Goal: Information Seeking & Learning: Learn about a topic

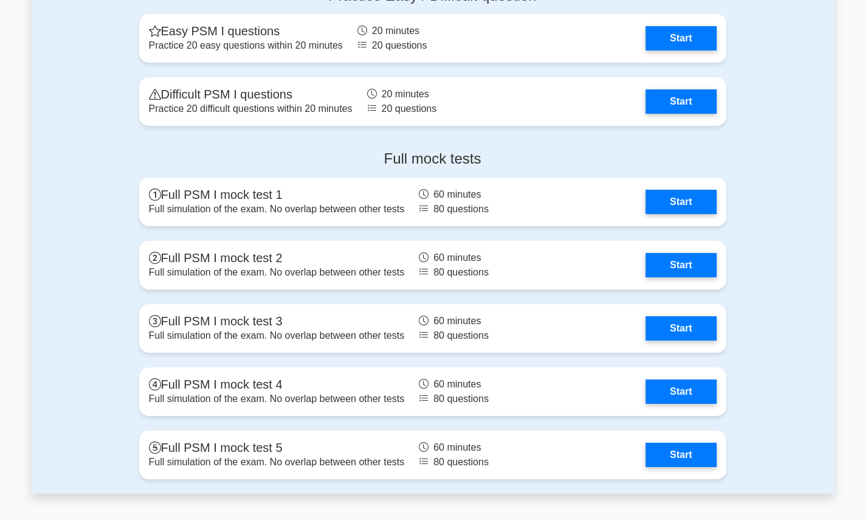
scroll to position [2820, 0]
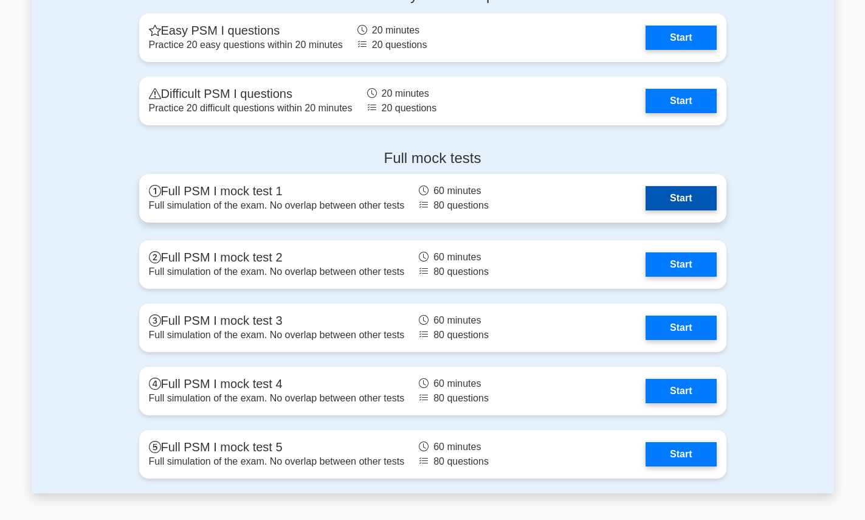
click at [667, 196] on link "Start" at bounding box center [681, 198] width 71 height 24
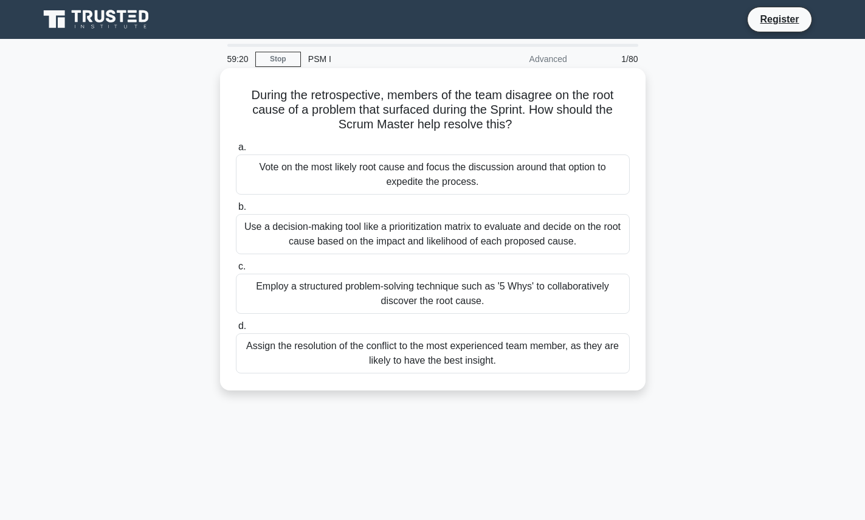
click at [495, 170] on div "Vote on the most likely root cause and focus the discussion around that option …" at bounding box center [433, 174] width 394 height 40
click at [236, 151] on input "a. Vote on the most likely root cause and focus the discussion around that opti…" at bounding box center [236, 147] width 0 height 8
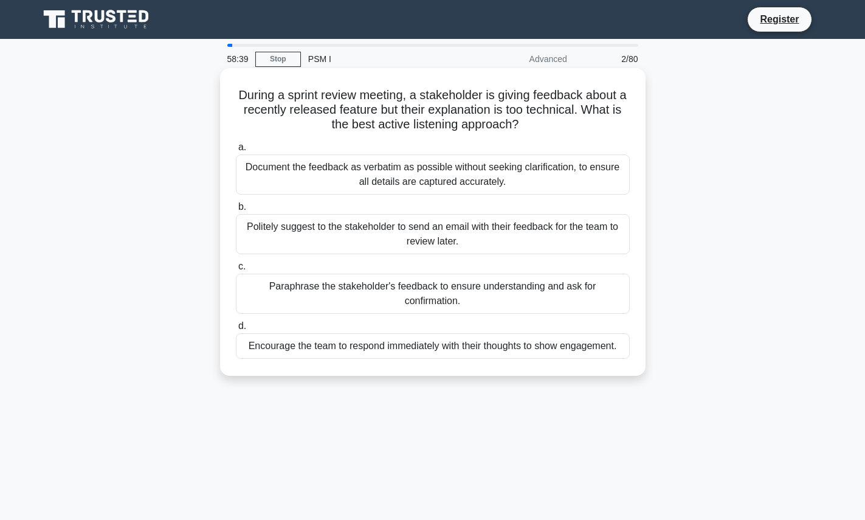
click at [570, 238] on div "Politely suggest to the stakeholder to send an email with their feedback for th…" at bounding box center [433, 234] width 394 height 40
click at [236, 211] on input "b. Politely suggest to the stakeholder to send an email with their feedback for…" at bounding box center [236, 207] width 0 height 8
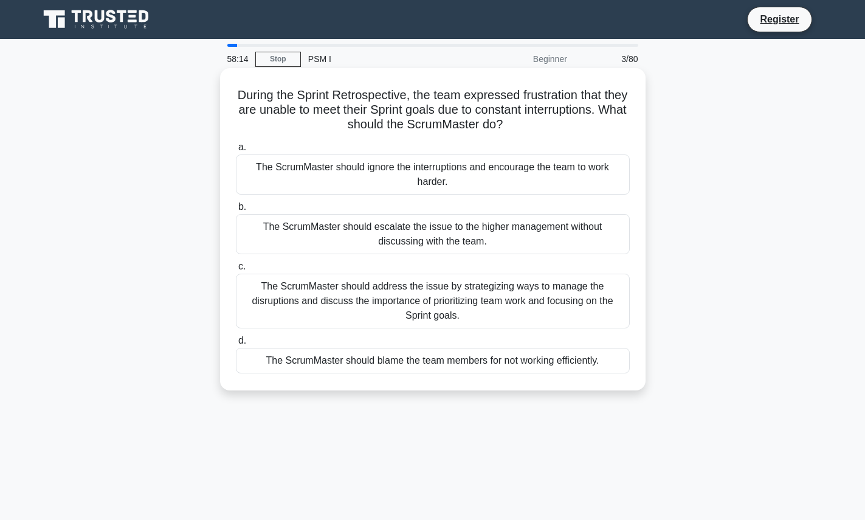
click at [553, 304] on div "The ScrumMaster should address the issue by strategizing ways to manage the dis…" at bounding box center [433, 301] width 394 height 55
click at [236, 271] on input "c. The ScrumMaster should address the issue by strategizing ways to manage the …" at bounding box center [236, 267] width 0 height 8
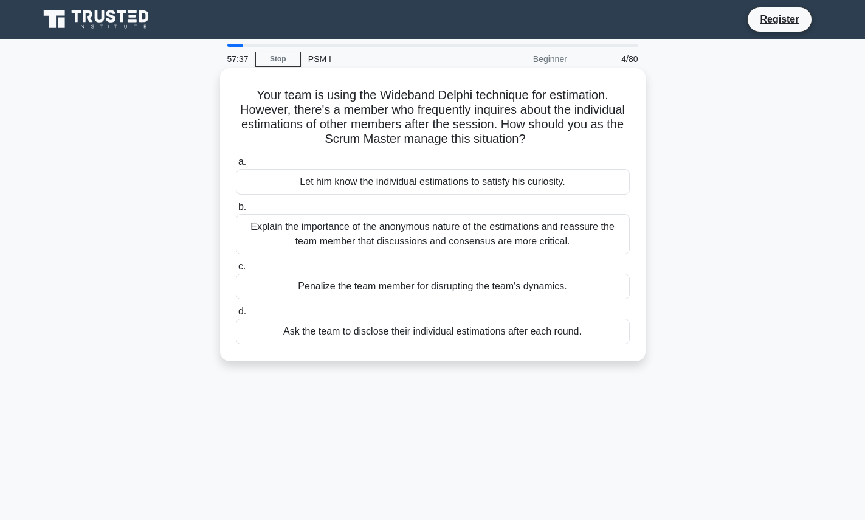
click at [531, 224] on div "Explain the importance of the anonymous nature of the estimations and reassure …" at bounding box center [433, 234] width 394 height 40
click at [236, 211] on input "b. Explain the importance of the anonymous nature of the estimations and reassu…" at bounding box center [236, 207] width 0 height 8
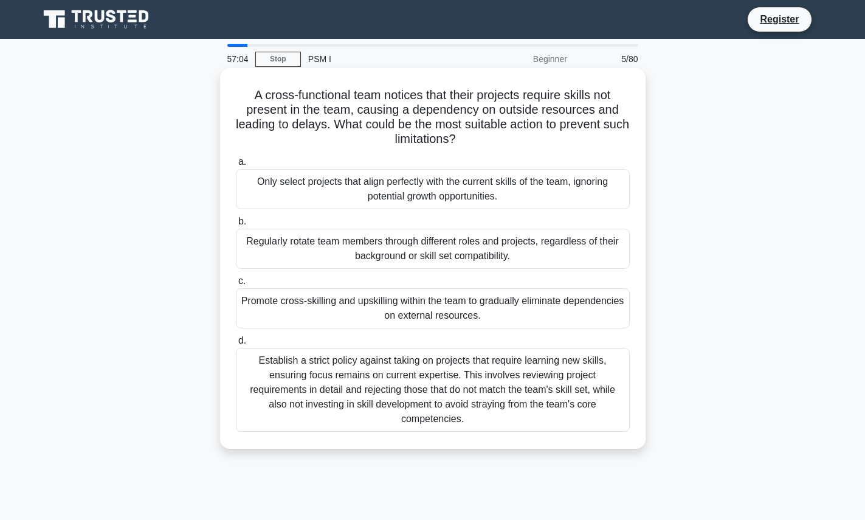
click at [505, 305] on div "Promote cross-skilling and upskilling within the team to gradually eliminate de…" at bounding box center [433, 308] width 394 height 40
click at [236, 285] on input "c. Promote cross-skilling and upskilling within the team to gradually eliminate…" at bounding box center [236, 281] width 0 height 8
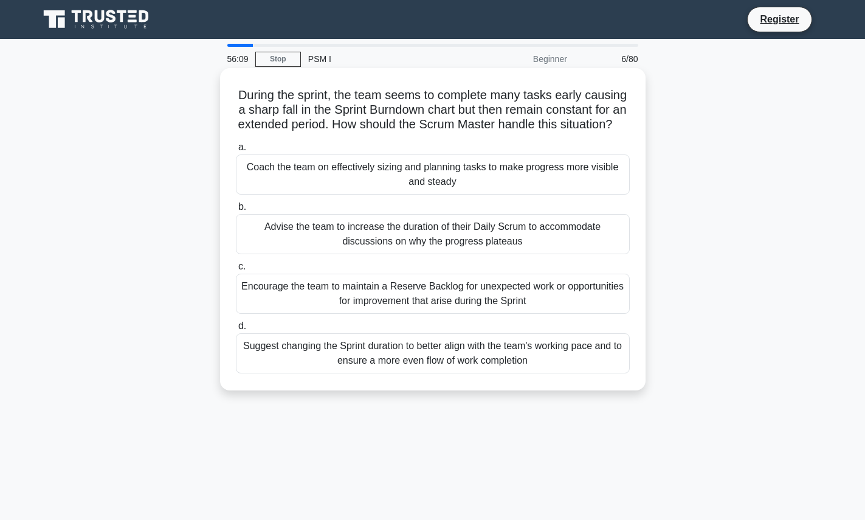
click at [584, 174] on div "Coach the team on effectively sizing and planning tasks to make progress more v…" at bounding box center [433, 174] width 394 height 40
click at [236, 151] on input "a. Coach the team on effectively sizing and planning tasks to make progress mor…" at bounding box center [236, 147] width 0 height 8
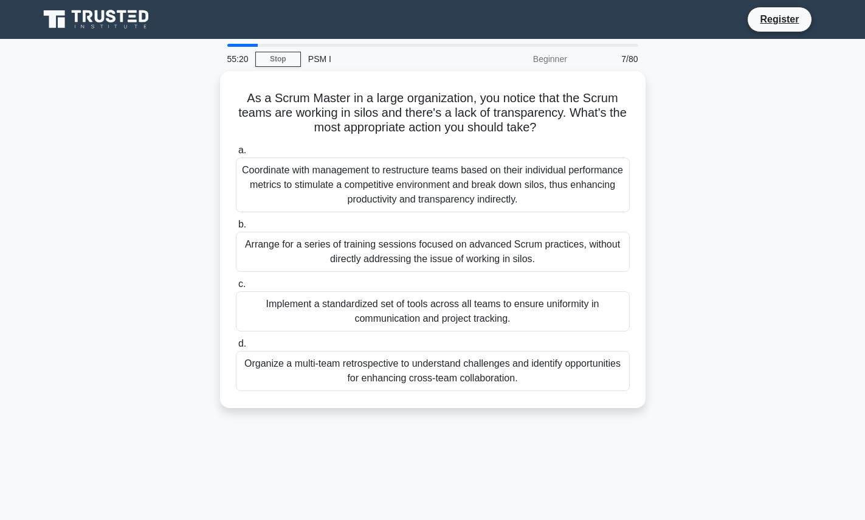
drag, startPoint x: 491, startPoint y: 306, endPoint x: 823, endPoint y: 281, distance: 332.8
click at [823, 281] on div "As a Scrum Master in a large organization, you notice that the Scrum teams are …" at bounding box center [433, 246] width 802 height 351
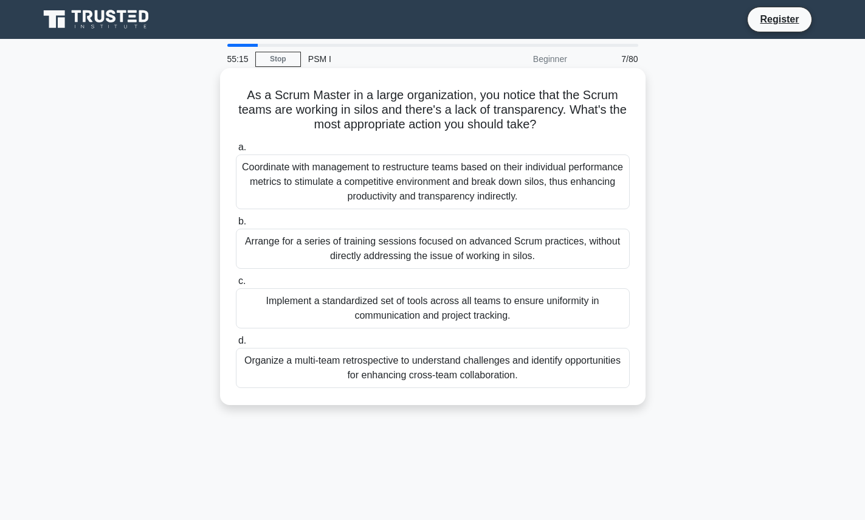
click at [504, 314] on div "Implement a standardized set of tools across all teams to ensure uniformity in …" at bounding box center [433, 308] width 394 height 40
click at [236, 285] on input "c. Implement a standardized set of tools across all teams to ensure uniformity …" at bounding box center [236, 281] width 0 height 8
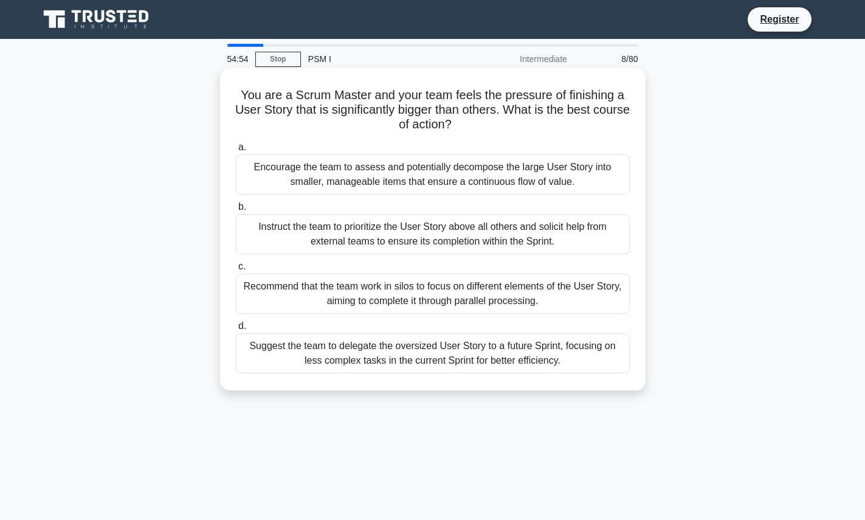
click at [516, 178] on div "Encourage the team to assess and potentially decompose the large User Story int…" at bounding box center [433, 174] width 394 height 40
click at [236, 151] on input "a. Encourage the team to assess and potentially decompose the large User Story …" at bounding box center [236, 147] width 0 height 8
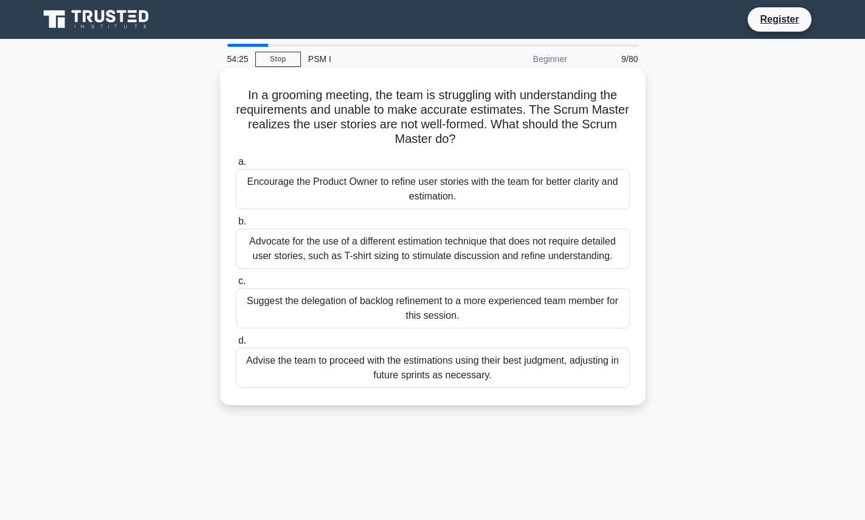
click at [531, 188] on div "Encourage the Product Owner to refine user stories with the team for better cla…" at bounding box center [433, 189] width 394 height 40
click at [236, 166] on input "a. Encourage the Product Owner to refine user stories with the team for better …" at bounding box center [236, 162] width 0 height 8
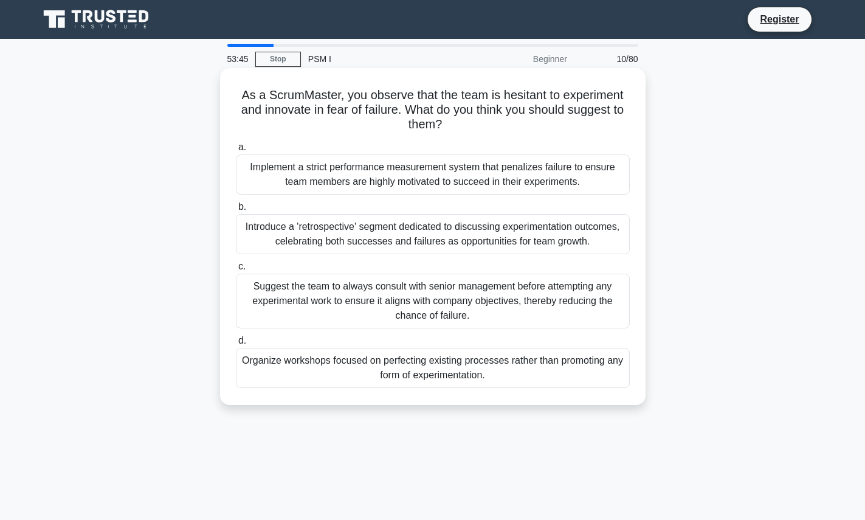
click at [593, 243] on div "Introduce a 'retrospective' segment dedicated to discussing experimentation out…" at bounding box center [433, 234] width 394 height 40
click at [236, 211] on input "b. Introduce a 'retrospective' segment dedicated to discussing experimentation …" at bounding box center [236, 207] width 0 height 8
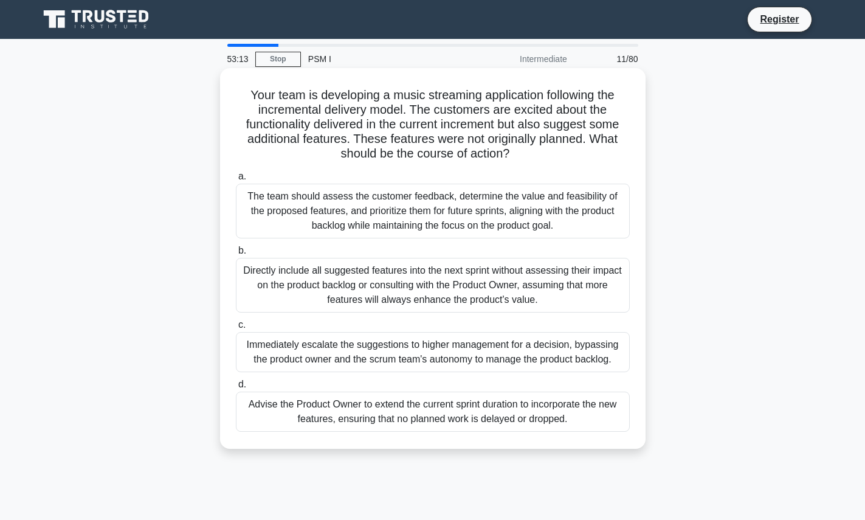
click at [463, 216] on div "The team should assess the customer feedback, determine the value and feasibili…" at bounding box center [433, 211] width 394 height 55
click at [236, 181] on input "a. The team should assess the customer feedback, determine the value and feasib…" at bounding box center [236, 177] width 0 height 8
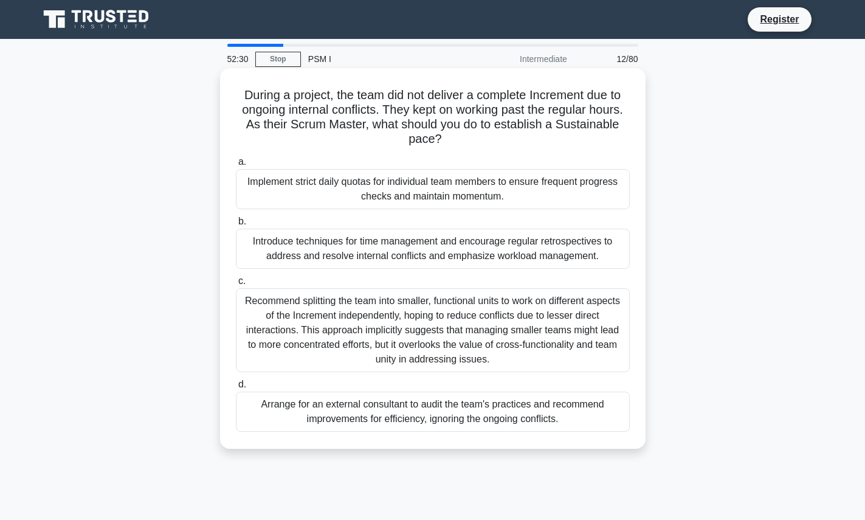
click at [466, 238] on div "Introduce techniques for time management and encourage regular retrospectives t…" at bounding box center [433, 249] width 394 height 40
click at [236, 226] on input "b. Introduce techniques for time management and encourage regular retrospective…" at bounding box center [236, 222] width 0 height 8
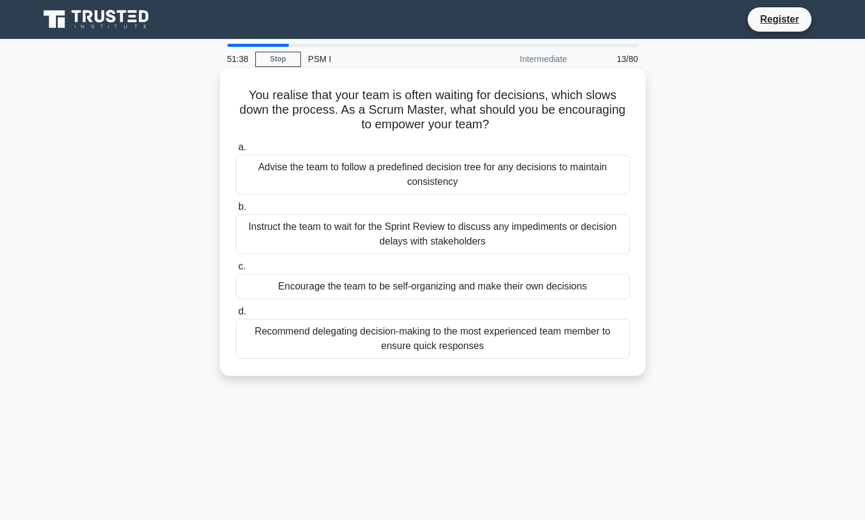
click at [580, 289] on div "Encourage the team to be self-organizing and make their own decisions" at bounding box center [433, 287] width 394 height 26
click at [236, 271] on input "c. Encourage the team to be self-organizing and make their own decisions" at bounding box center [236, 267] width 0 height 8
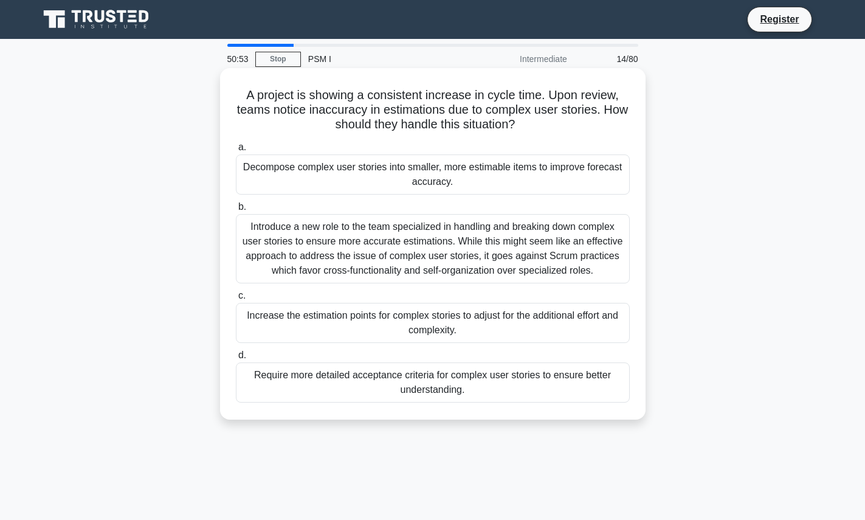
click at [514, 181] on div "Decompose complex user stories into smaller, more estimable items to improve fo…" at bounding box center [433, 174] width 394 height 40
click at [236, 151] on input "a. Decompose complex user stories into smaller, more estimable items to improve…" at bounding box center [236, 147] width 0 height 8
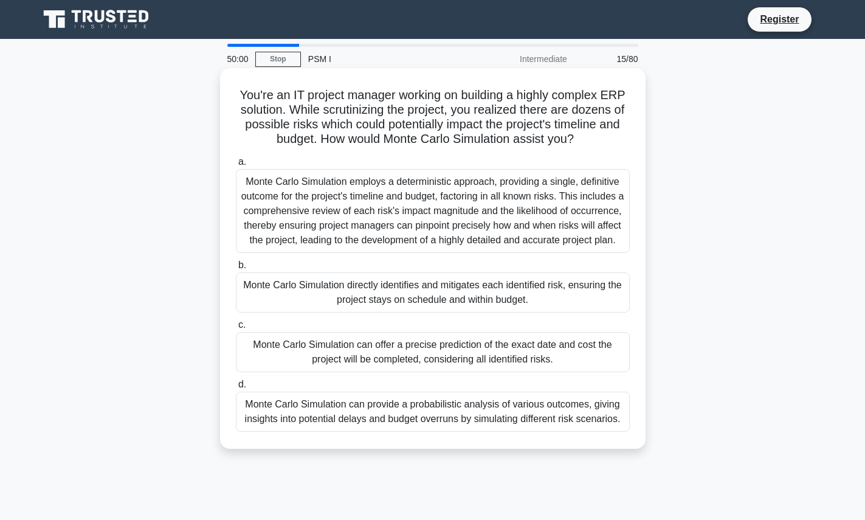
click at [419, 426] on div "Monte Carlo Simulation can provide a probabilistic analysis of various outcomes…" at bounding box center [433, 412] width 394 height 40
click at [236, 388] on input "d. Monte Carlo Simulation can provide a probabilistic analysis of various outco…" at bounding box center [236, 385] width 0 height 8
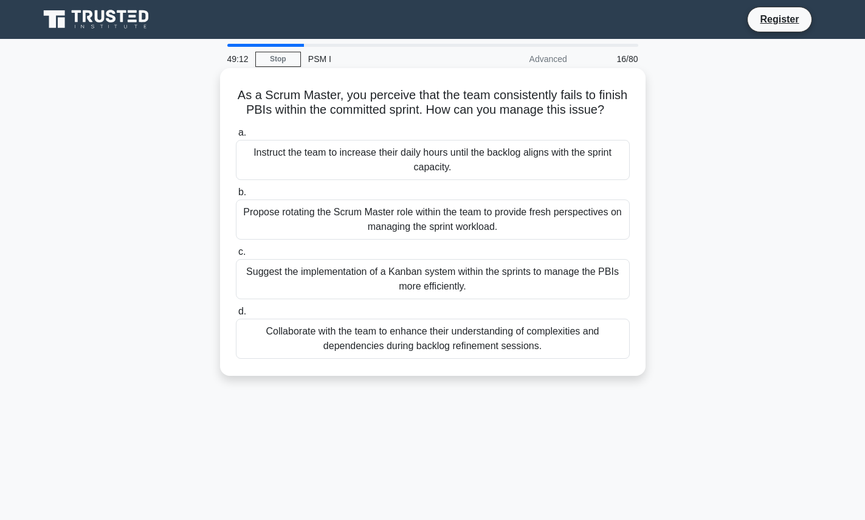
click at [464, 333] on div "Collaborate with the team to enhance their understanding of complexities and de…" at bounding box center [433, 339] width 394 height 40
click at [236, 316] on input "d. Collaborate with the team to enhance their understanding of complexities and…" at bounding box center [236, 312] width 0 height 8
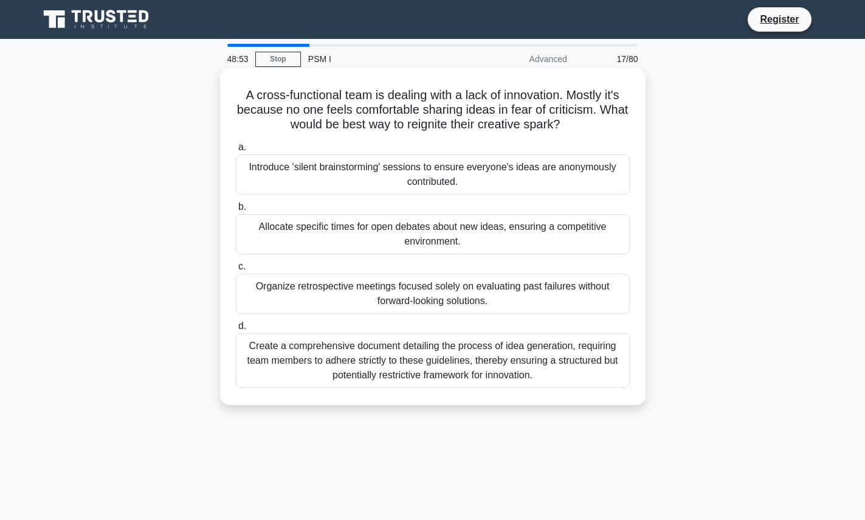
click at [522, 174] on div "Introduce 'silent brainstorming' sessions to ensure everyone's ideas are anonym…" at bounding box center [433, 174] width 394 height 40
click at [236, 151] on input "a. Introduce 'silent brainstorming' sessions to ensure everyone's ideas are ano…" at bounding box center [236, 147] width 0 height 8
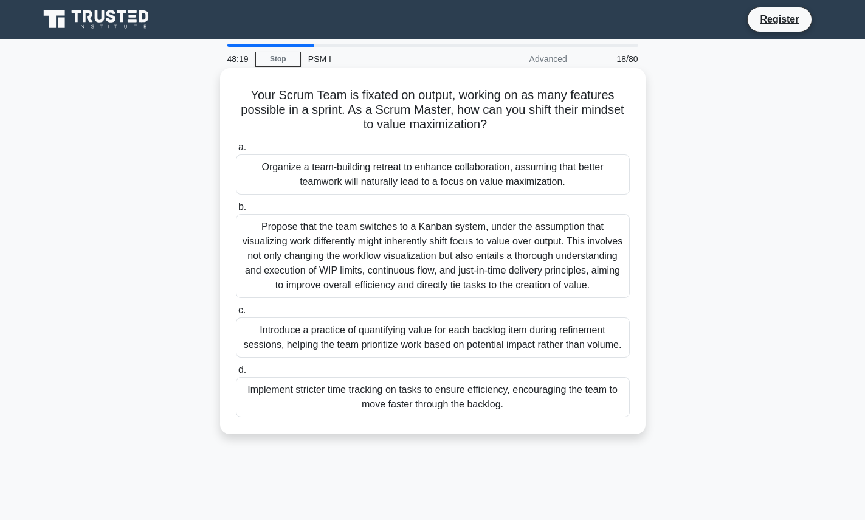
click at [370, 350] on div "Introduce a practice of quantifying value for each backlog item during refineme…" at bounding box center [433, 337] width 394 height 40
click at [236, 314] on input "c. Introduce a practice of quantifying value for each backlog item during refin…" at bounding box center [236, 310] width 0 height 8
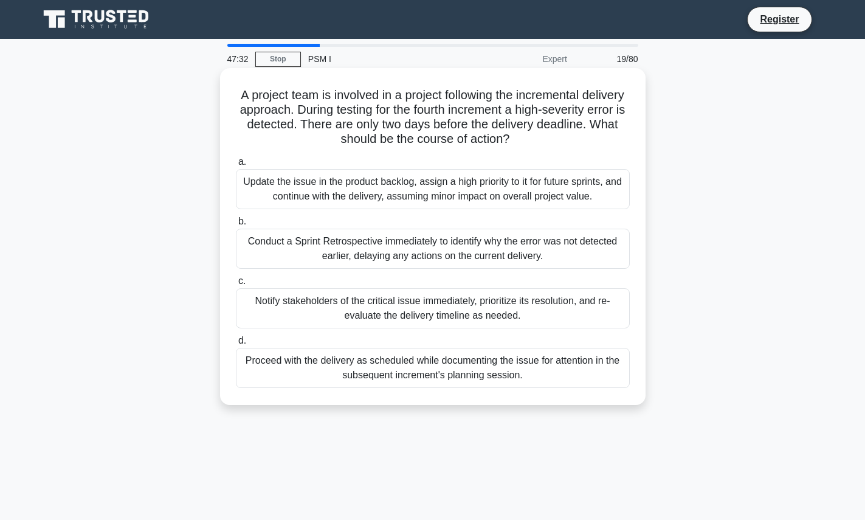
click at [530, 312] on div "Notify stakeholders of the critical issue immediately, prioritize its resolutio…" at bounding box center [433, 308] width 394 height 40
click at [236, 285] on input "c. Notify stakeholders of the critical issue immediately, prioritize its resolu…" at bounding box center [236, 281] width 0 height 8
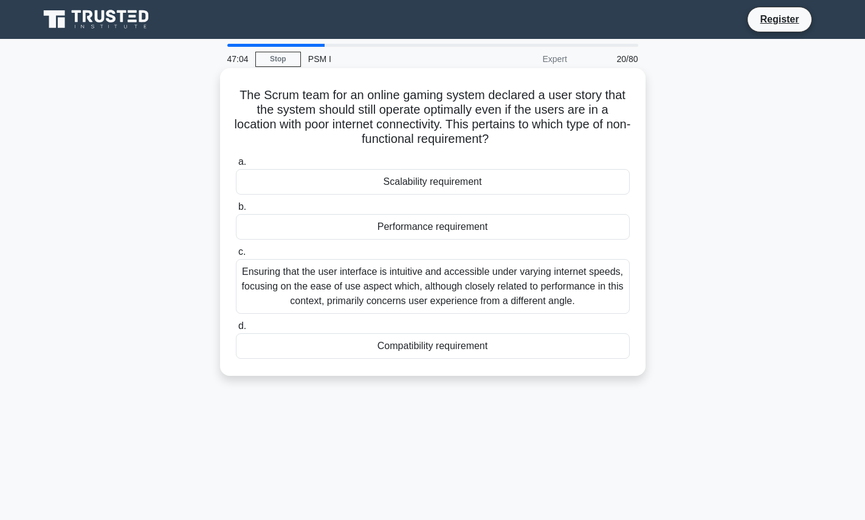
click at [499, 223] on div "Performance requirement" at bounding box center [433, 227] width 394 height 26
click at [236, 211] on input "b. Performance requirement" at bounding box center [236, 207] width 0 height 8
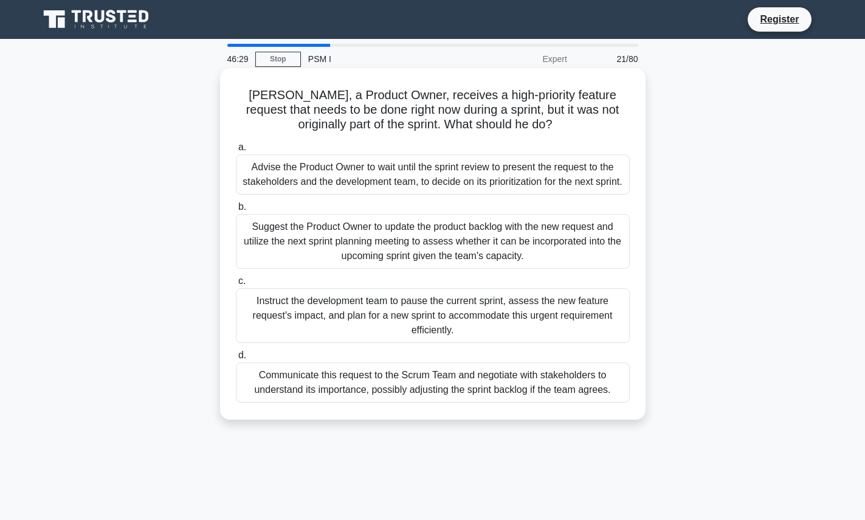
click at [405, 390] on div "Communicate this request to the Scrum Team and negotiate with stakeholders to u…" at bounding box center [433, 382] width 394 height 40
click at [236, 359] on input "d. Communicate this request to the Scrum Team and negotiate with stakeholders t…" at bounding box center [236, 355] width 0 height 8
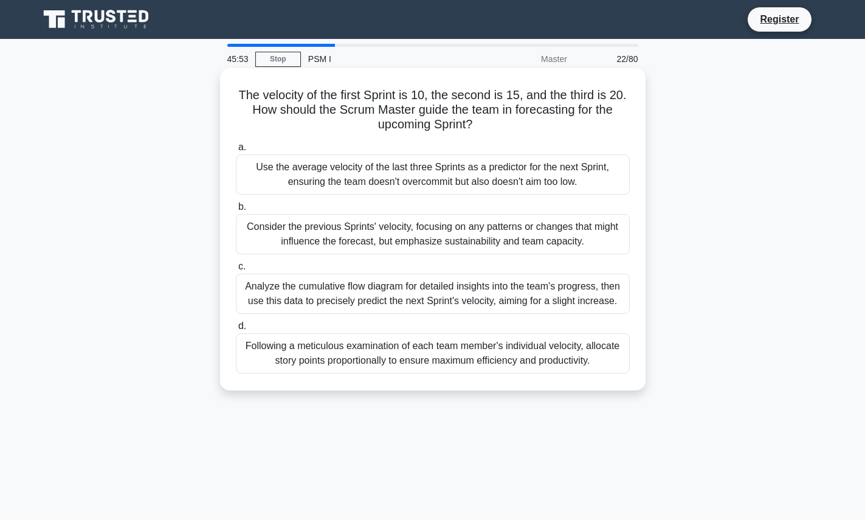
click at [554, 188] on div "Use the average velocity of the last three Sprints as a predictor for the next …" at bounding box center [433, 174] width 394 height 40
click at [236, 151] on input "a. Use the average velocity of the last three Sprints as a predictor for the ne…" at bounding box center [236, 147] width 0 height 8
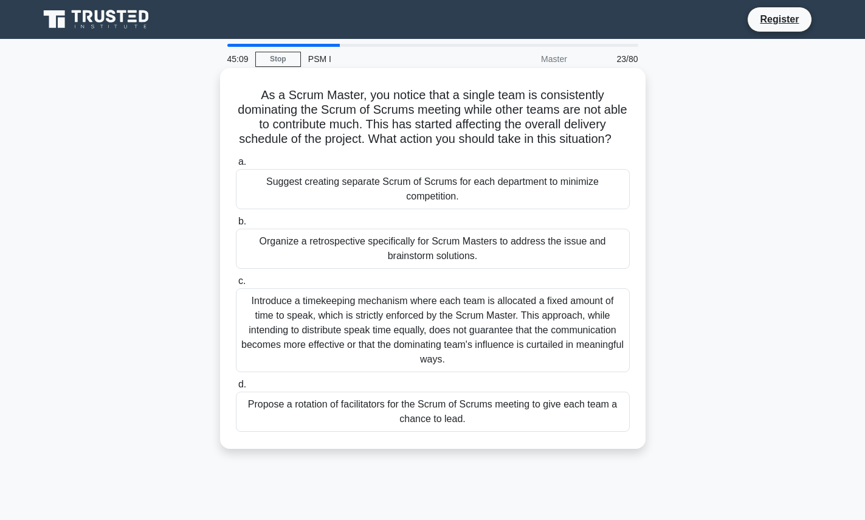
click at [403, 250] on div "Organize a retrospective specifically for Scrum Masters to address the issue an…" at bounding box center [433, 249] width 394 height 40
click at [236, 226] on input "b. Organize a retrospective specifically for Scrum Masters to address the issue…" at bounding box center [236, 222] width 0 height 8
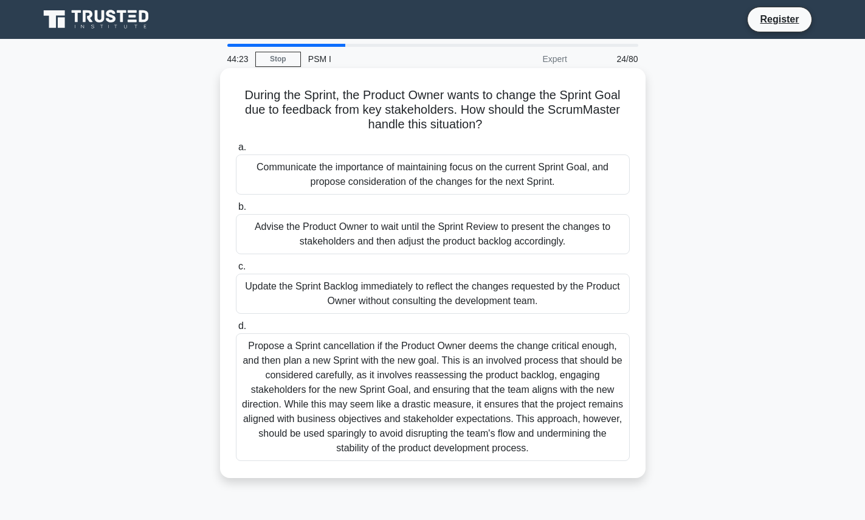
click at [491, 373] on div "Propose a Sprint cancellation if the Product Owner deems the change critical en…" at bounding box center [433, 397] width 394 height 128
click at [236, 330] on input "d. Propose a Sprint cancellation if the Product Owner deems the change critical…" at bounding box center [236, 326] width 0 height 8
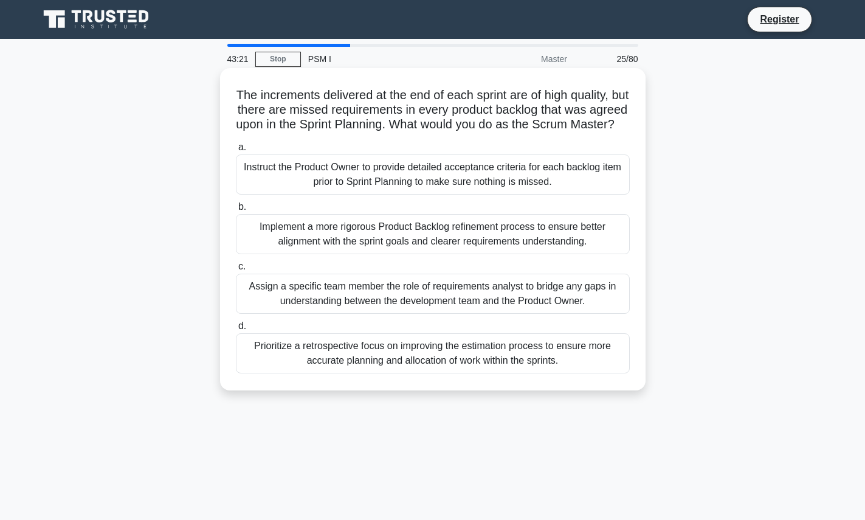
click at [562, 195] on div "Instruct the Product Owner to provide detailed acceptance criteria for each bac…" at bounding box center [433, 174] width 394 height 40
click at [236, 151] on input "a. Instruct the Product Owner to provide detailed acceptance criteria for each …" at bounding box center [236, 147] width 0 height 8
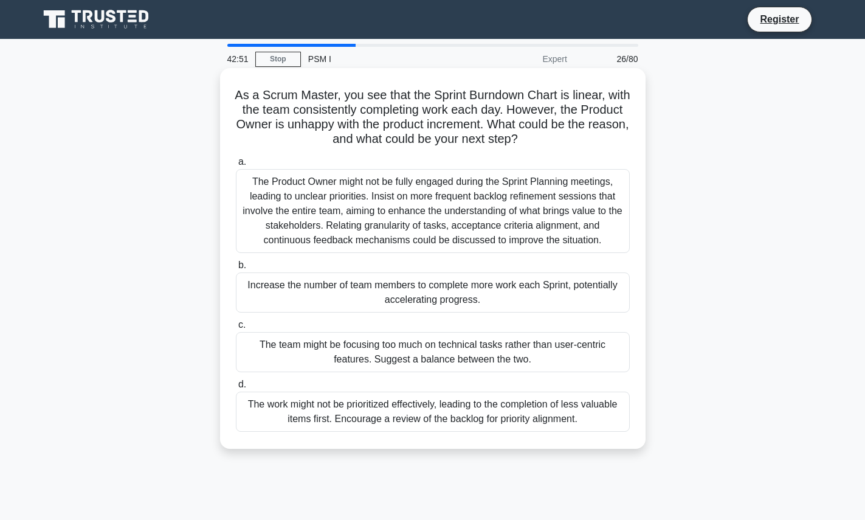
click at [528, 413] on div "The work might not be prioritized effectively, leading to the completion of les…" at bounding box center [433, 412] width 394 height 40
click at [236, 388] on input "d. The work might not be prioritized effectively, leading to the completion of …" at bounding box center [236, 385] width 0 height 8
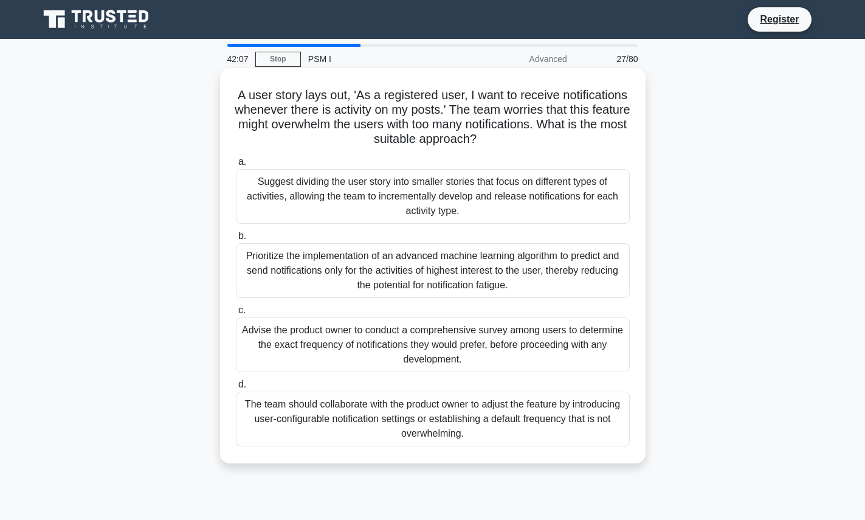
click at [509, 415] on div "The team should collaborate with the product owner to adjust the feature by int…" at bounding box center [433, 419] width 394 height 55
click at [236, 388] on input "d. The team should collaborate with the product owner to adjust the feature by …" at bounding box center [236, 385] width 0 height 8
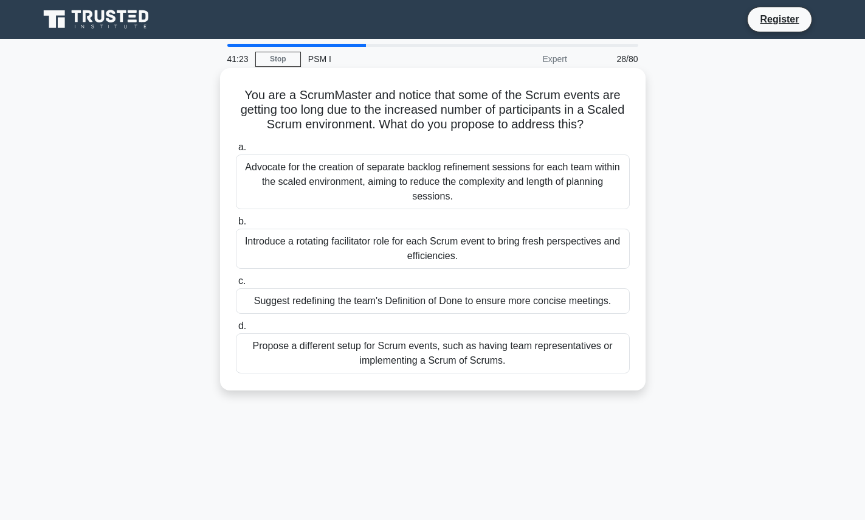
click at [412, 360] on div "Propose a different setup for Scrum events, such as having team representatives…" at bounding box center [433, 353] width 394 height 40
click at [236, 330] on input "d. Propose a different setup for Scrum events, such as having team representati…" at bounding box center [236, 326] width 0 height 8
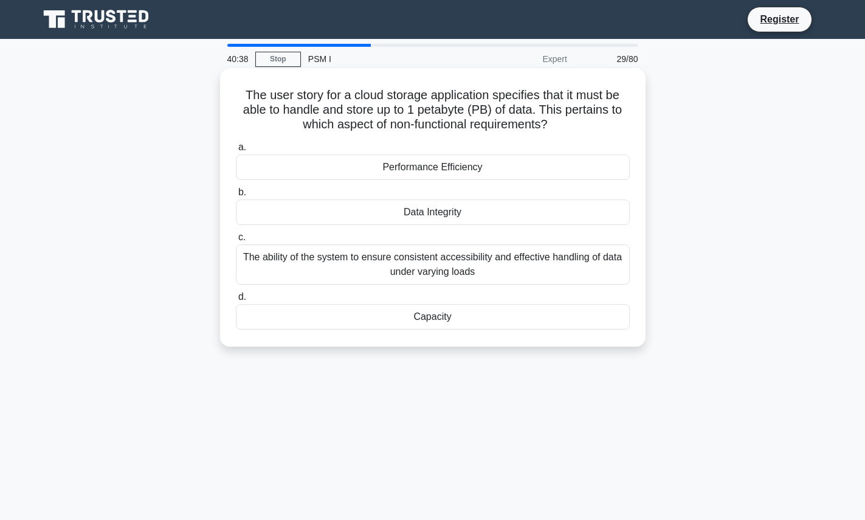
drag, startPoint x: 471, startPoint y: 164, endPoint x: 455, endPoint y: 220, distance: 58.1
click at [455, 220] on div "a. Performance Efficiency b. Data Integrity c. d." at bounding box center [433, 234] width 409 height 195
click at [491, 215] on div "Data Integrity" at bounding box center [433, 212] width 394 height 26
click at [236, 196] on input "b. Data Integrity" at bounding box center [236, 192] width 0 height 8
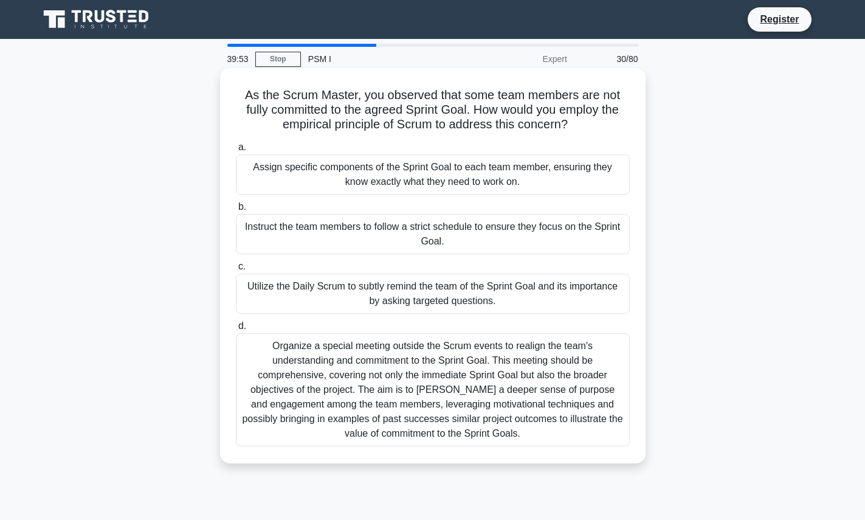
click at [522, 395] on div "Organize a special meeting outside the Scrum events to realign the team's under…" at bounding box center [433, 389] width 394 height 113
click at [236, 330] on input "d. Organize a special meeting outside the Scrum events to realign the team's un…" at bounding box center [236, 326] width 0 height 8
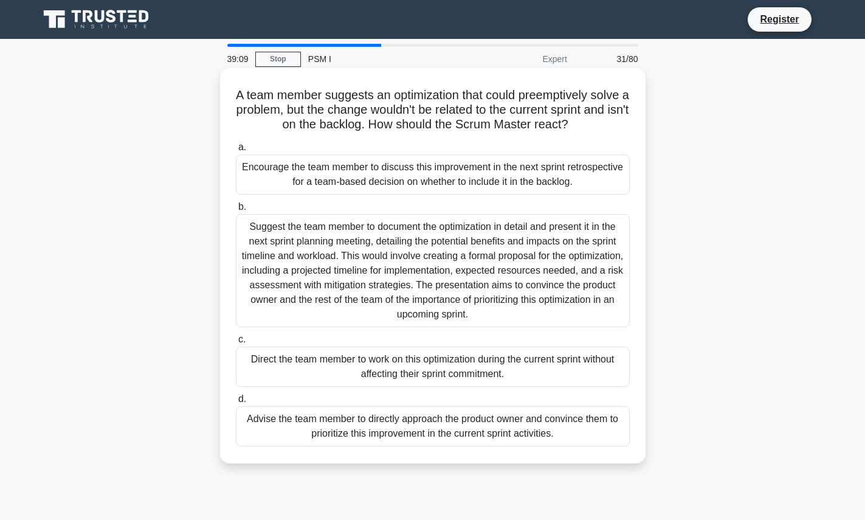
click at [531, 182] on div "Encourage the team member to discuss this improvement in the next sprint retros…" at bounding box center [433, 174] width 394 height 40
click at [236, 151] on input "a. Encourage the team member to discuss this improvement in the next sprint ret…" at bounding box center [236, 147] width 0 height 8
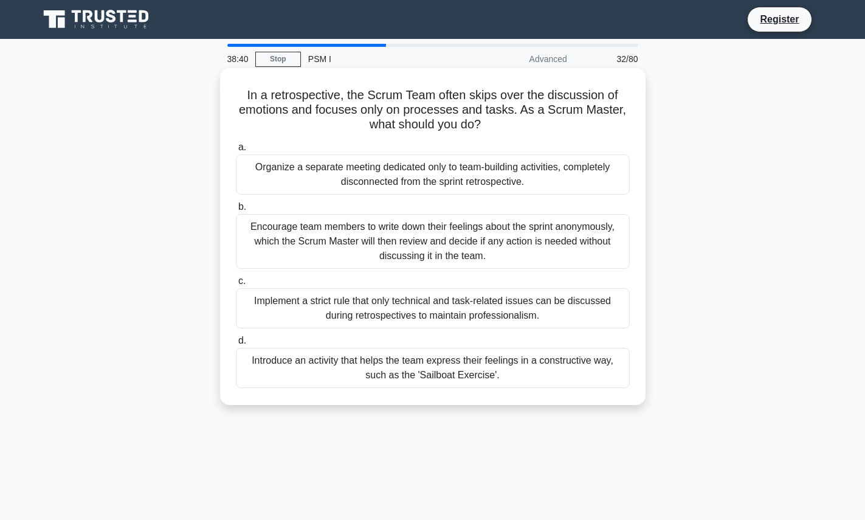
click at [508, 373] on div "Introduce an activity that helps the team express their feelings in a construct…" at bounding box center [433, 368] width 394 height 40
click at [236, 345] on input "d. Introduce an activity that helps the team express their feelings in a constr…" at bounding box center [236, 341] width 0 height 8
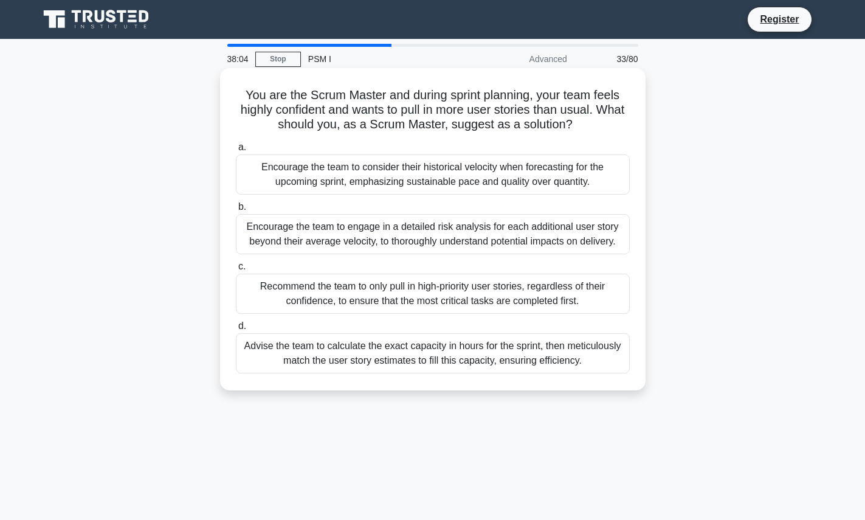
click at [475, 184] on div "Encourage the team to consider their historical velocity when forecasting for t…" at bounding box center [433, 174] width 394 height 40
click at [236, 151] on input "a. Encourage the team to consider their historical velocity when forecasting fo…" at bounding box center [236, 147] width 0 height 8
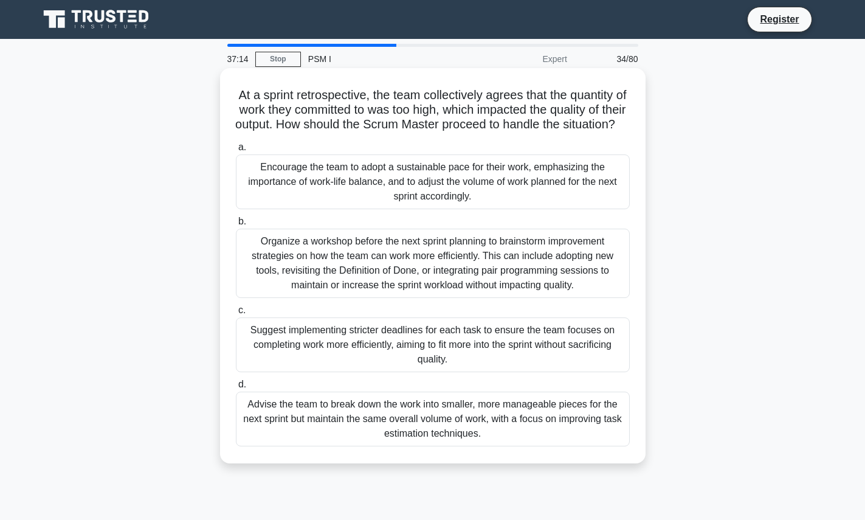
click at [385, 296] on div "Organize a workshop before the next sprint planning to brainstorm improvement s…" at bounding box center [433, 263] width 394 height 69
click at [236, 226] on input "b. Organize a workshop before the next sprint planning to brainstorm improvemen…" at bounding box center [236, 222] width 0 height 8
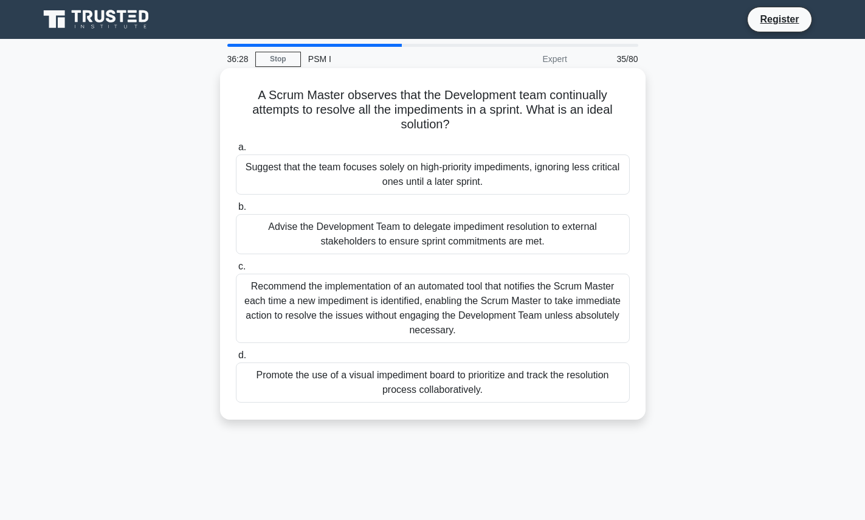
click at [515, 392] on div "Promote the use of a visual impediment board to prioritize and track the resolu…" at bounding box center [433, 382] width 394 height 40
click at [236, 359] on input "d. Promote the use of a visual impediment board to prioritize and track the res…" at bounding box center [236, 355] width 0 height 8
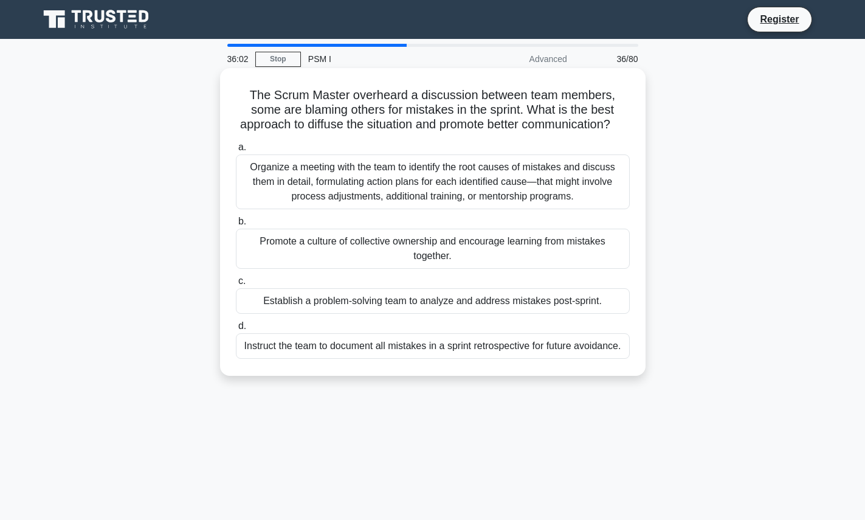
click at [559, 254] on div "Promote a culture of collective ownership and encourage learning from mistakes …" at bounding box center [433, 249] width 394 height 40
click at [236, 226] on input "b. Promote a culture of collective ownership and encourage learning from mistak…" at bounding box center [236, 222] width 0 height 8
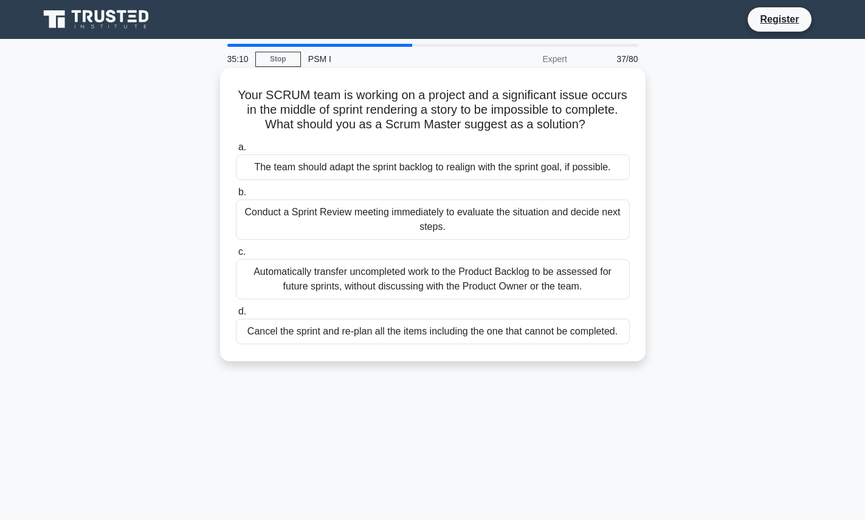
click at [426, 213] on div "Conduct a Sprint Review meeting immediately to evaluate the situation and decid…" at bounding box center [433, 219] width 394 height 40
click at [236, 196] on input "b. Conduct a Sprint Review meeting immediately to evaluate the situation and de…" at bounding box center [236, 192] width 0 height 8
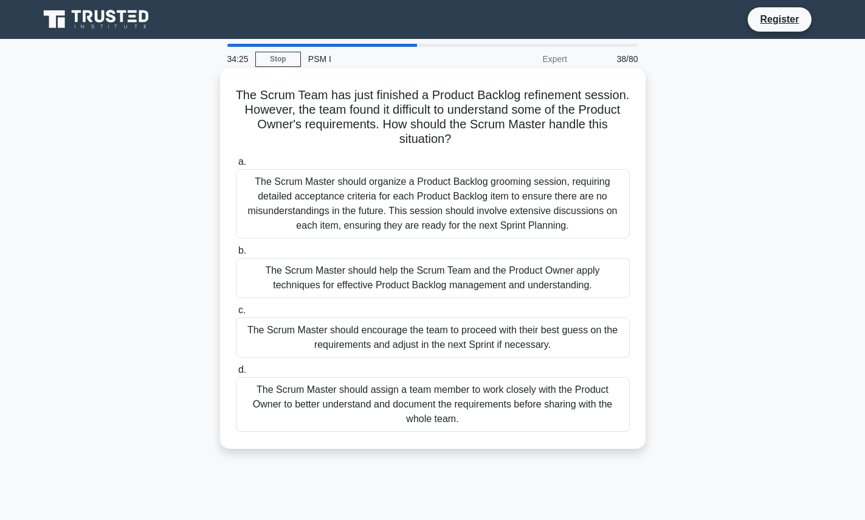
click at [396, 281] on div "The Scrum Master should help the Scrum Team and the Product Owner apply techniq…" at bounding box center [433, 278] width 394 height 40
click at [236, 255] on input "b. The Scrum Master should help the Scrum Team and the Product Owner apply tech…" at bounding box center [236, 251] width 0 height 8
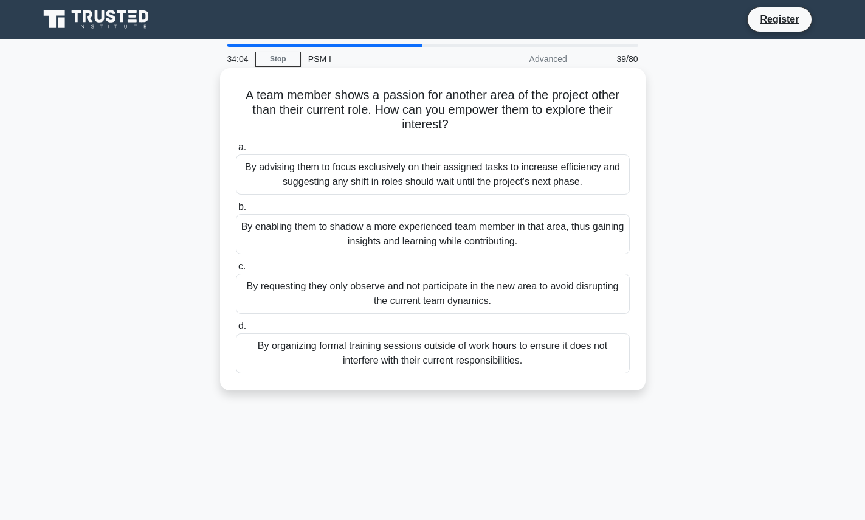
click at [494, 229] on div "By enabling them to shadow a more experienced team member in that area, thus ga…" at bounding box center [433, 234] width 394 height 40
click at [236, 211] on input "b. By enabling them to shadow a more experienced team member in that area, thus…" at bounding box center [236, 207] width 0 height 8
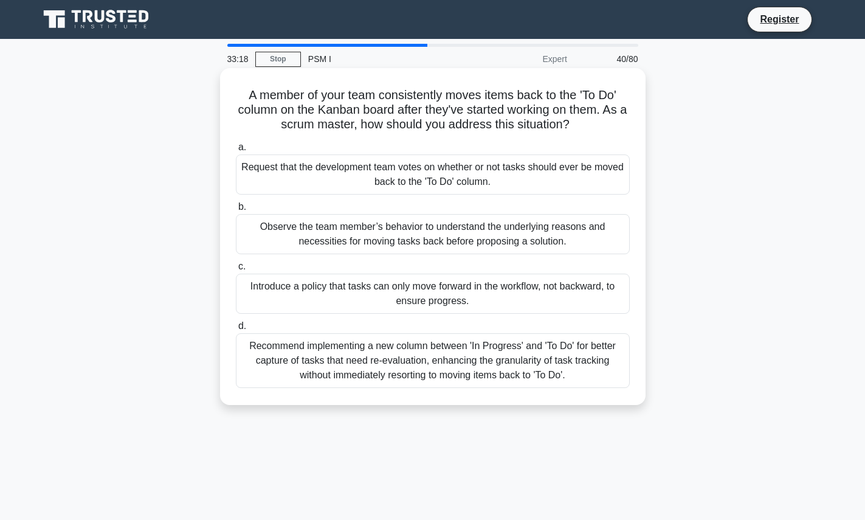
click at [592, 232] on div "Observe the team member’s behavior to understand the underlying reasons and nec…" at bounding box center [433, 234] width 394 height 40
click at [236, 211] on input "b. Observe the team member’s behavior to understand the underlying reasons and …" at bounding box center [236, 207] width 0 height 8
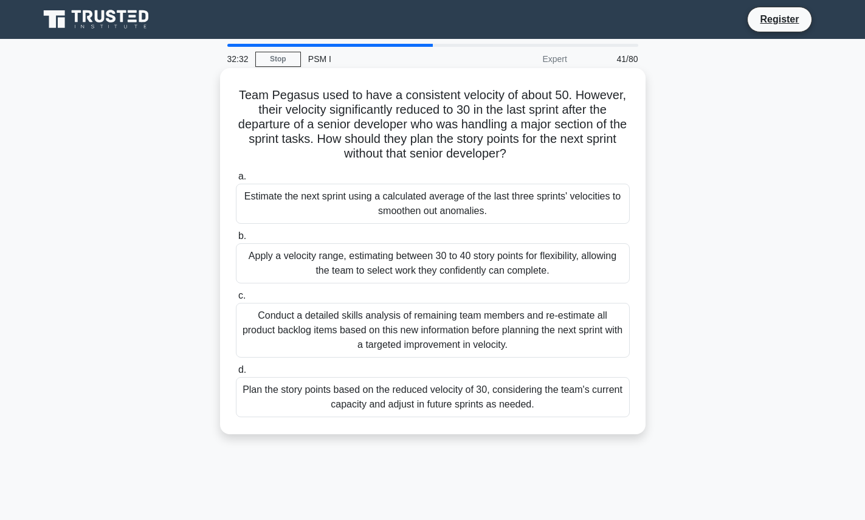
click at [541, 397] on div "Plan the story points based on the reduced velocity of 30, considering the team…" at bounding box center [433, 397] width 394 height 40
click at [236, 374] on input "d. Plan the story points based on the reduced velocity of 30, considering the t…" at bounding box center [236, 370] width 0 height 8
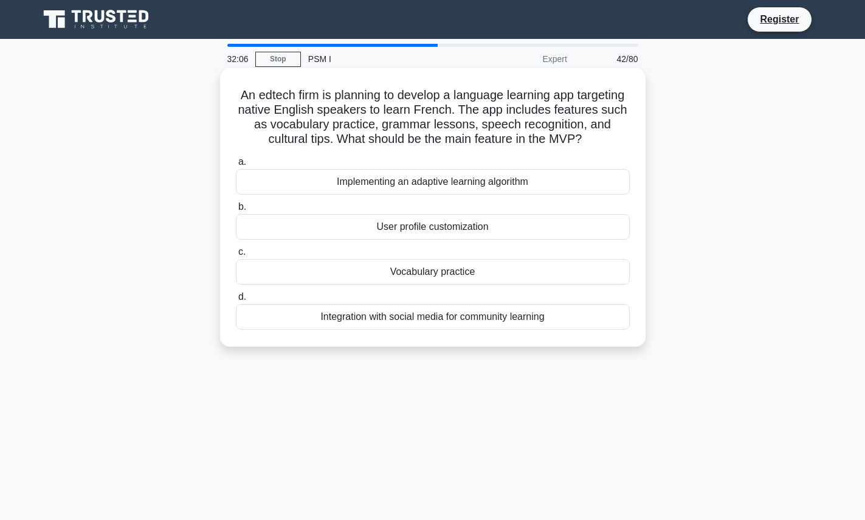
click at [506, 274] on div "Vocabulary practice" at bounding box center [433, 272] width 394 height 26
click at [236, 256] on input "c. Vocabulary practice" at bounding box center [236, 252] width 0 height 8
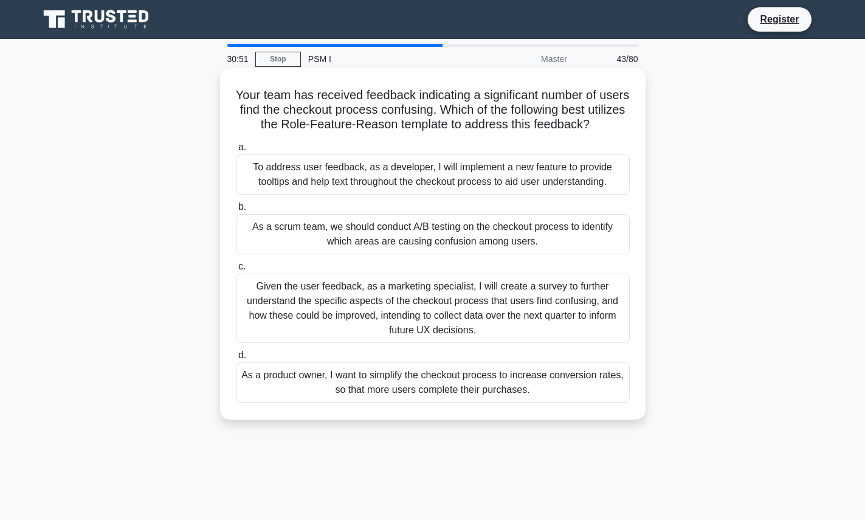
click at [526, 243] on div "As a scrum team, we should conduct A/B testing on the checkout process to ident…" at bounding box center [433, 234] width 394 height 40
click at [236, 211] on input "b. As a scrum team, we should conduct A/B testing on the checkout process to id…" at bounding box center [236, 207] width 0 height 8
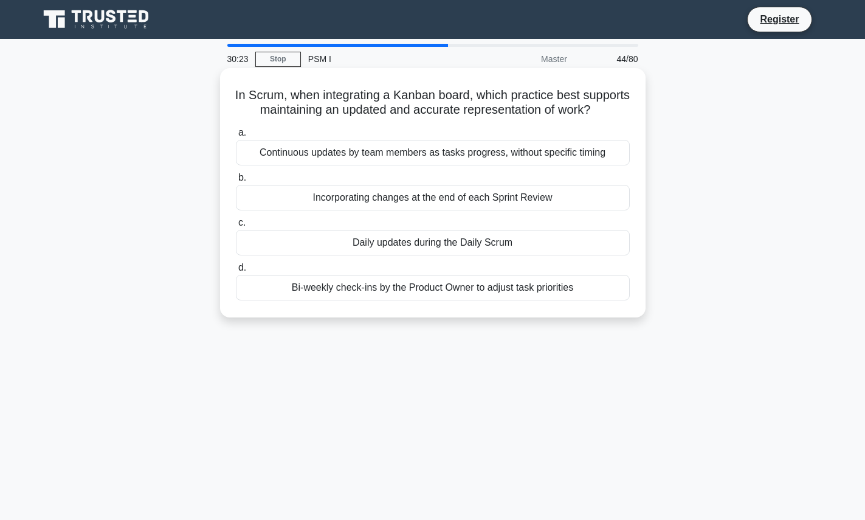
click at [554, 160] on div "Continuous updates by team members as tasks progress, without specific timing" at bounding box center [433, 153] width 394 height 26
click at [236, 137] on input "a. Continuous updates by team members as tasks progress, without specific timing" at bounding box center [236, 133] width 0 height 8
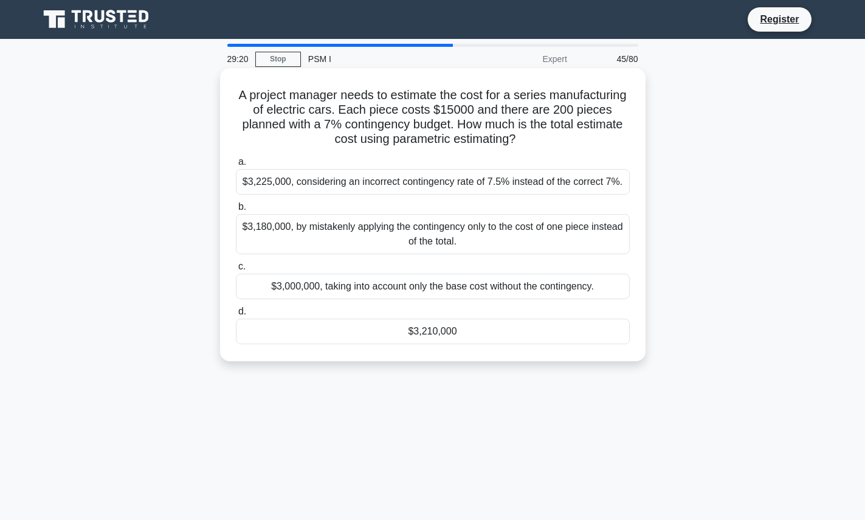
click at [443, 344] on div "$3,210,000" at bounding box center [433, 332] width 394 height 26
click at [236, 316] on input "d. $3,210,000" at bounding box center [236, 312] width 0 height 8
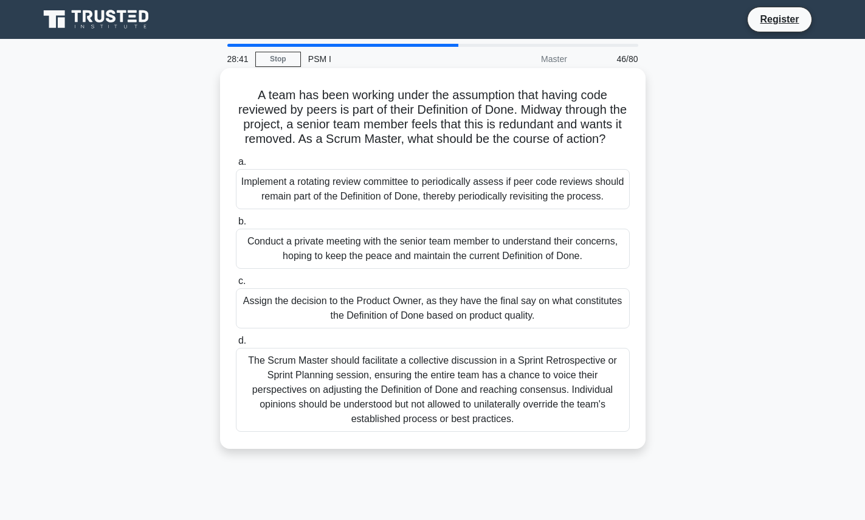
click at [531, 390] on div "The Scrum Master should facilitate a collective discussion in a Sprint Retrospe…" at bounding box center [433, 390] width 394 height 84
click at [236, 345] on input "d. The Scrum Master should facilitate a collective discussion in a Sprint Retro…" at bounding box center [236, 341] width 0 height 8
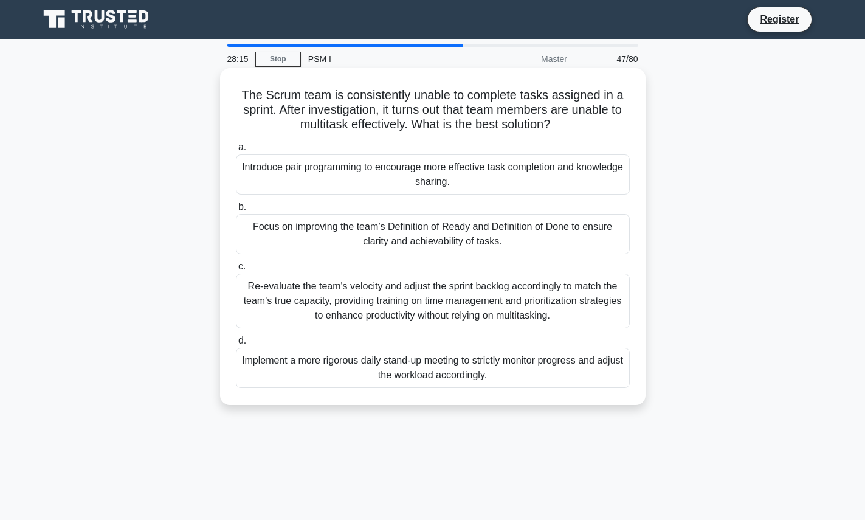
click at [573, 311] on div "Re-evaluate the team's velocity and adjust the sprint backlog accordingly to ma…" at bounding box center [433, 301] width 394 height 55
click at [236, 271] on input "c. Re-evaluate the team's velocity and adjust the sprint backlog accordingly to…" at bounding box center [236, 267] width 0 height 8
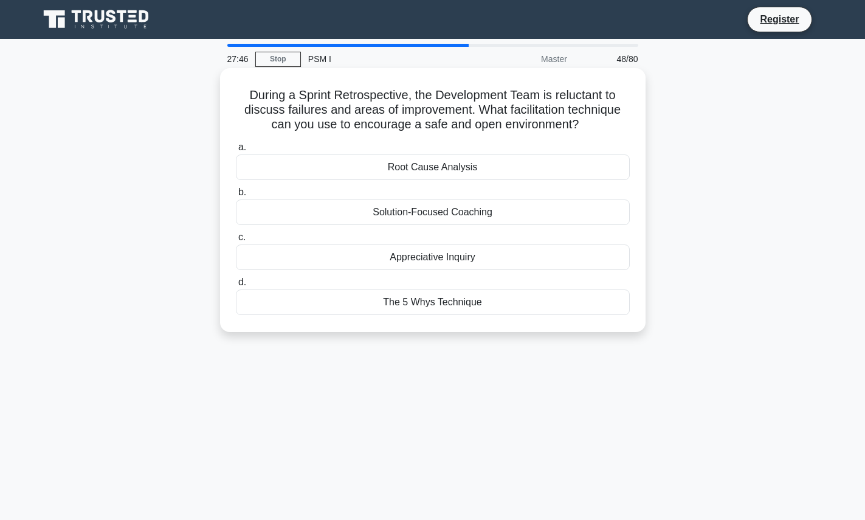
click at [501, 172] on div "Root Cause Analysis" at bounding box center [433, 167] width 394 height 26
click at [236, 151] on input "a. Root Cause Analysis" at bounding box center [236, 147] width 0 height 8
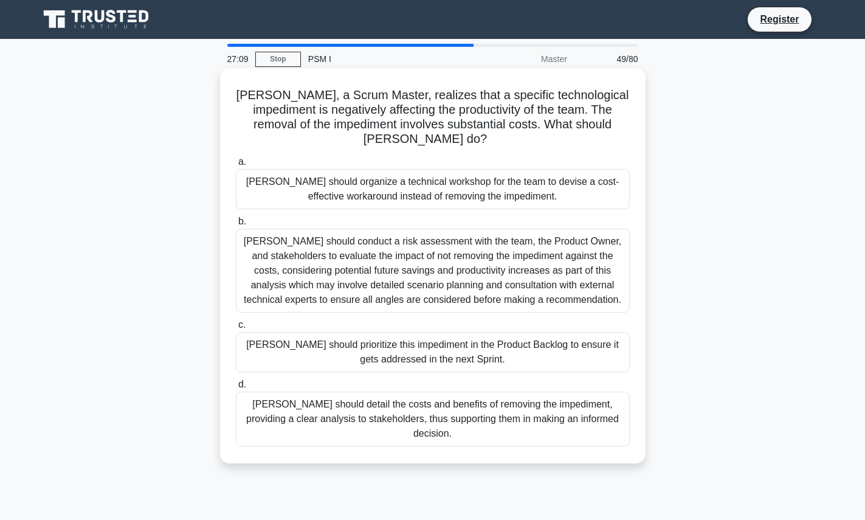
click at [426, 272] on div "Mike should conduct a risk assessment with the team, the Product Owner, and sta…" at bounding box center [433, 271] width 394 height 84
click at [236, 226] on input "b. Mike should conduct a risk assessment with the team, the Product Owner, and …" at bounding box center [236, 222] width 0 height 8
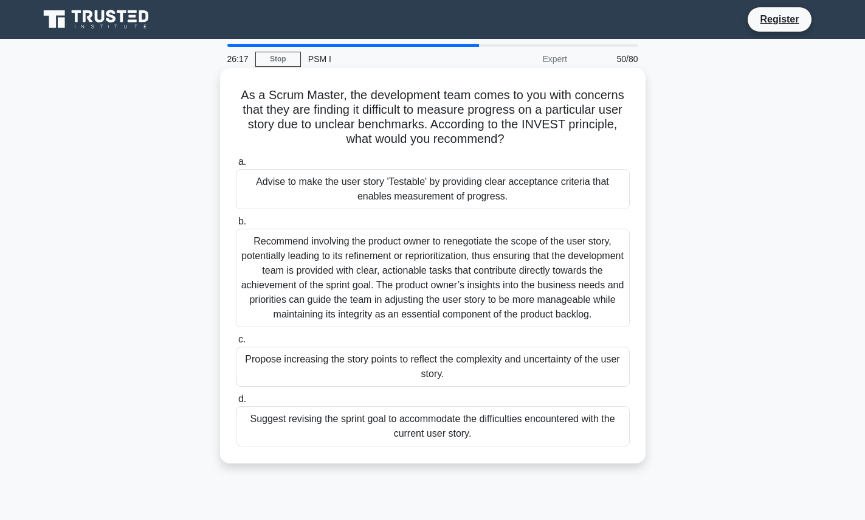
click at [503, 300] on div "Recommend involving the product owner to renegotiate the scope of the user stor…" at bounding box center [433, 278] width 394 height 98
click at [236, 226] on input "b. Recommend involving the product owner to renegotiate the scope of the user s…" at bounding box center [236, 222] width 0 height 8
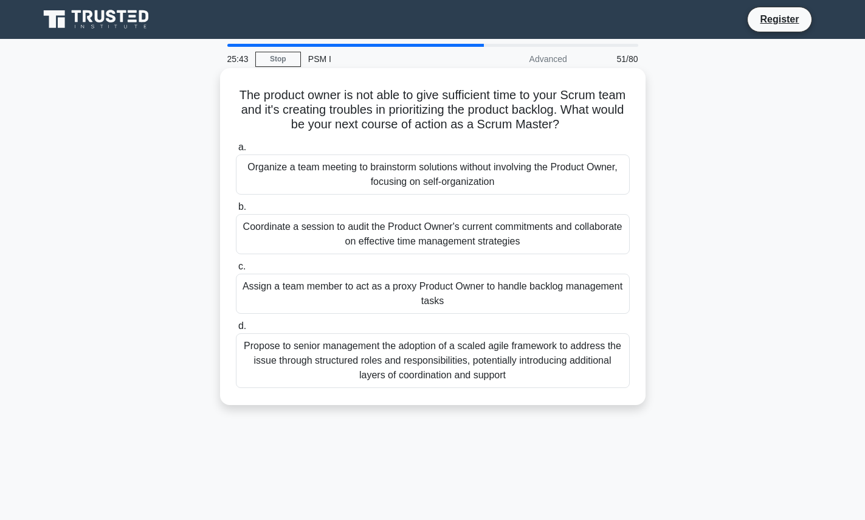
click at [509, 233] on div "Coordinate a session to audit the Product Owner's current commitments and colla…" at bounding box center [433, 234] width 394 height 40
click at [236, 211] on input "b. Coordinate a session to audit the Product Owner's current commitments and co…" at bounding box center [236, 207] width 0 height 8
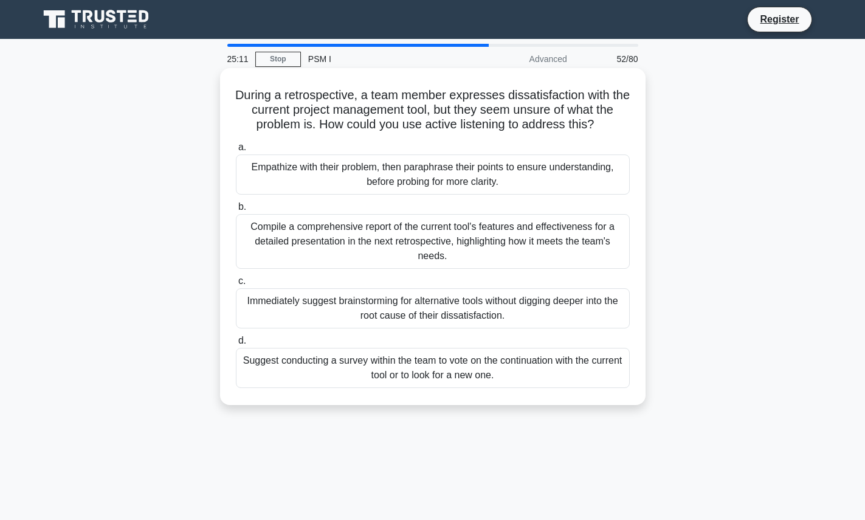
click at [543, 185] on div "Empathize with their problem, then paraphrase their points to ensure understand…" at bounding box center [433, 174] width 394 height 40
click at [236, 151] on input "a. Empathize with their problem, then paraphrase their points to ensure underst…" at bounding box center [236, 147] width 0 height 8
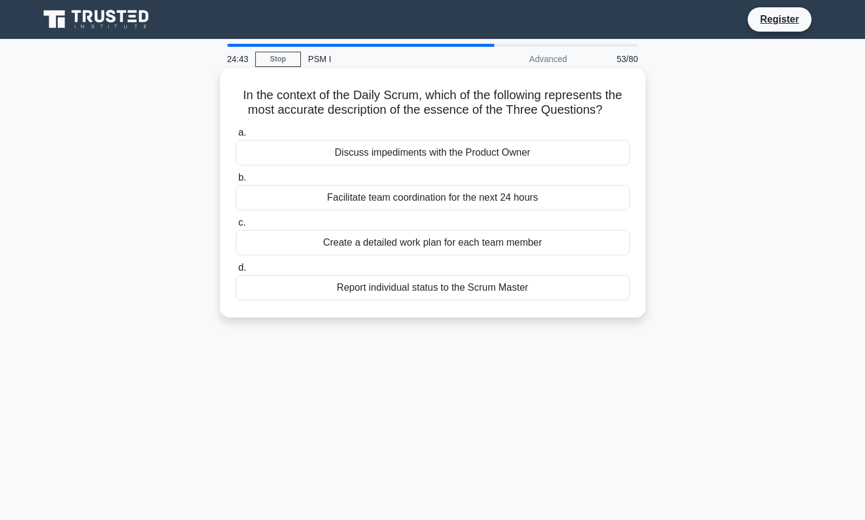
click at [540, 199] on div "Facilitate team coordination for the next 24 hours" at bounding box center [433, 198] width 394 height 26
click at [236, 182] on input "b. Facilitate team coordination for the next 24 hours" at bounding box center [236, 178] width 0 height 8
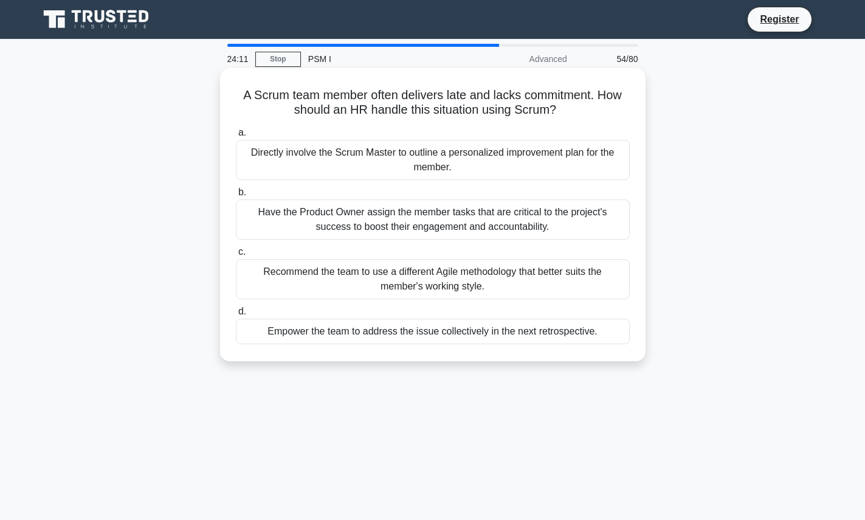
click at [524, 156] on div "Directly involve the Scrum Master to outline a personalized improvement plan fo…" at bounding box center [433, 160] width 394 height 40
click at [236, 137] on input "a. Directly involve the Scrum Master to outline a personalized improvement plan…" at bounding box center [236, 133] width 0 height 8
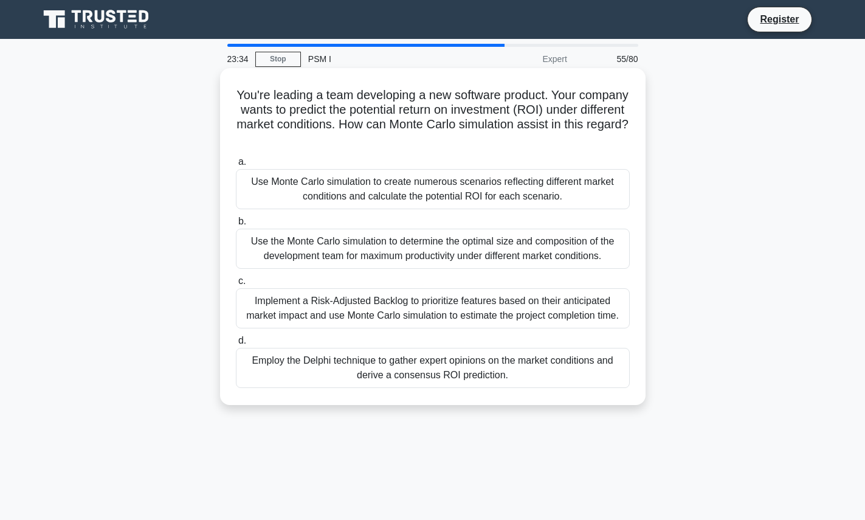
click at [557, 192] on div "Use Monte Carlo simulation to create numerous scenarios reflecting different ma…" at bounding box center [433, 189] width 394 height 40
click at [236, 166] on input "a. Use Monte Carlo simulation to create numerous scenarios reflecting different…" at bounding box center [236, 162] width 0 height 8
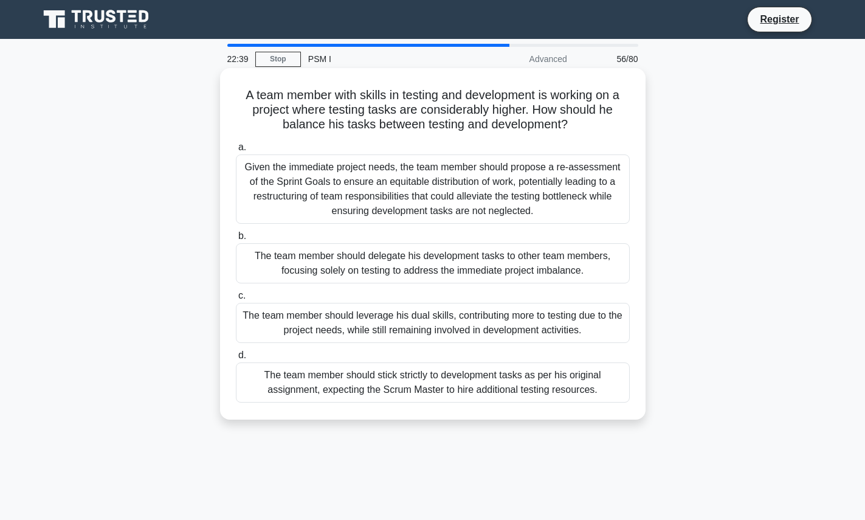
click at [489, 331] on div "The team member should leverage his dual skills, contributing more to testing d…" at bounding box center [433, 323] width 394 height 40
click at [236, 300] on input "c. The team member should leverage his dual skills, contributing more to testin…" at bounding box center [236, 296] width 0 height 8
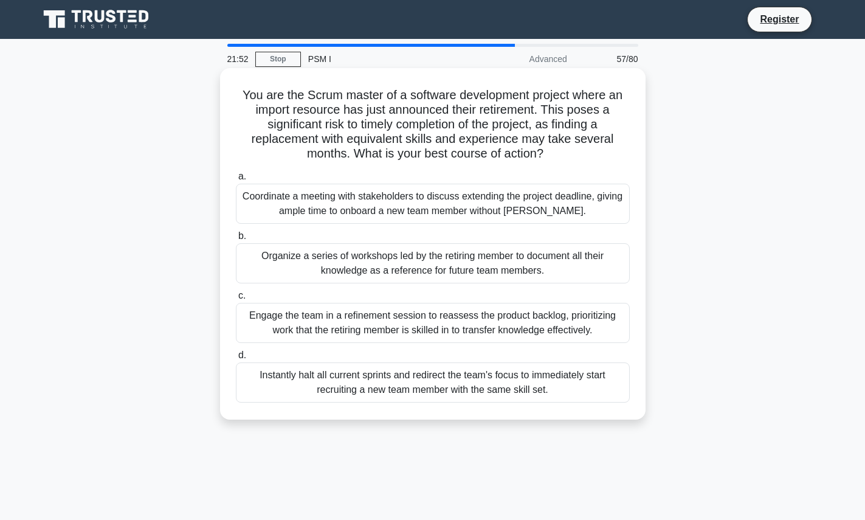
click at [566, 257] on div "Organize a series of workshops led by the retiring member to document all their…" at bounding box center [433, 263] width 394 height 40
click at [236, 240] on input "b. Organize a series of workshops led by the retiring member to document all th…" at bounding box center [236, 236] width 0 height 8
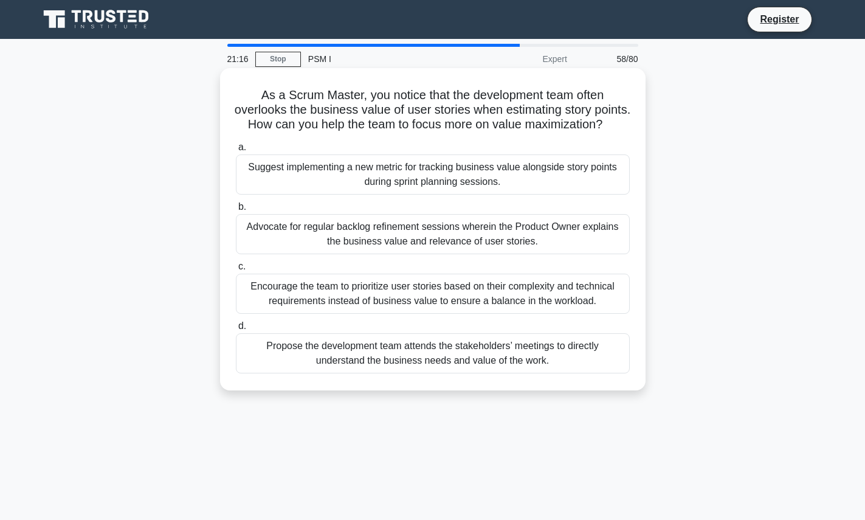
click at [573, 227] on div "Advocate for regular backlog refinement sessions wherein the Product Owner expl…" at bounding box center [433, 234] width 394 height 40
click at [236, 211] on input "b. Advocate for regular backlog refinement sessions wherein the Product Owner e…" at bounding box center [236, 207] width 0 height 8
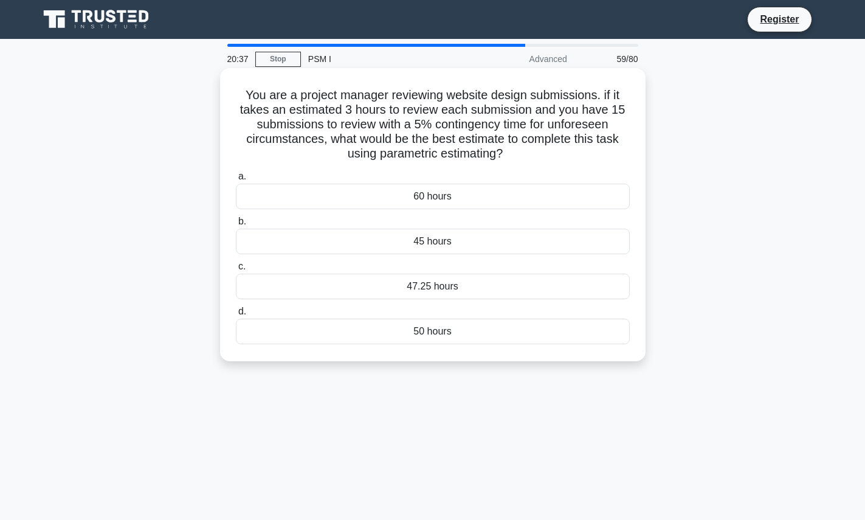
click at [528, 287] on div "47.25 hours" at bounding box center [433, 287] width 394 height 26
click at [236, 271] on input "c. 47.25 hours" at bounding box center [236, 267] width 0 height 8
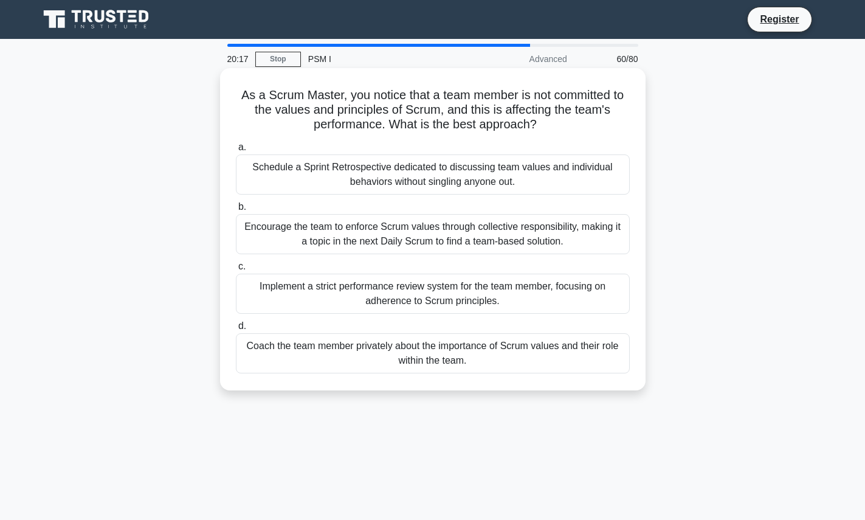
click at [519, 362] on div "Coach the team member privately about the importance of Scrum values and their …" at bounding box center [433, 353] width 394 height 40
click at [236, 330] on input "d. Coach the team member privately about the importance of Scrum values and the…" at bounding box center [236, 326] width 0 height 8
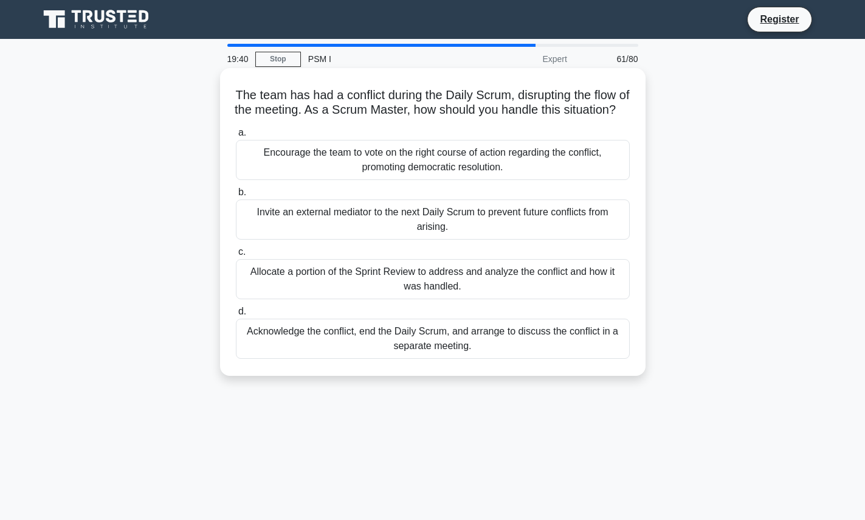
click at [466, 174] on div "Encourage the team to vote on the right course of action regarding the conflict…" at bounding box center [433, 160] width 394 height 40
click at [236, 137] on input "a. Encourage the team to vote on the right course of action regarding the confl…" at bounding box center [236, 133] width 0 height 8
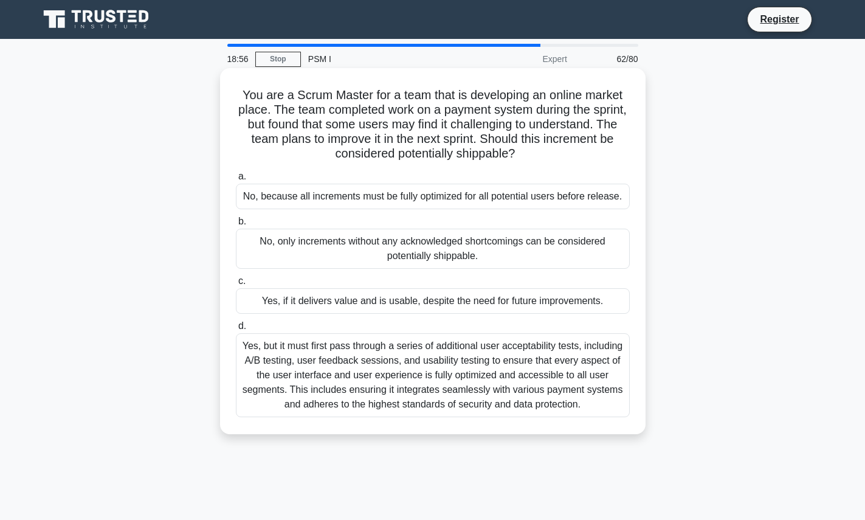
click at [470, 302] on div "Yes, if it delivers value and is usable, despite the need for future improvemen…" at bounding box center [433, 301] width 394 height 26
click at [236, 285] on input "c. Yes, if it delivers value and is usable, despite the need for future improve…" at bounding box center [236, 281] width 0 height 8
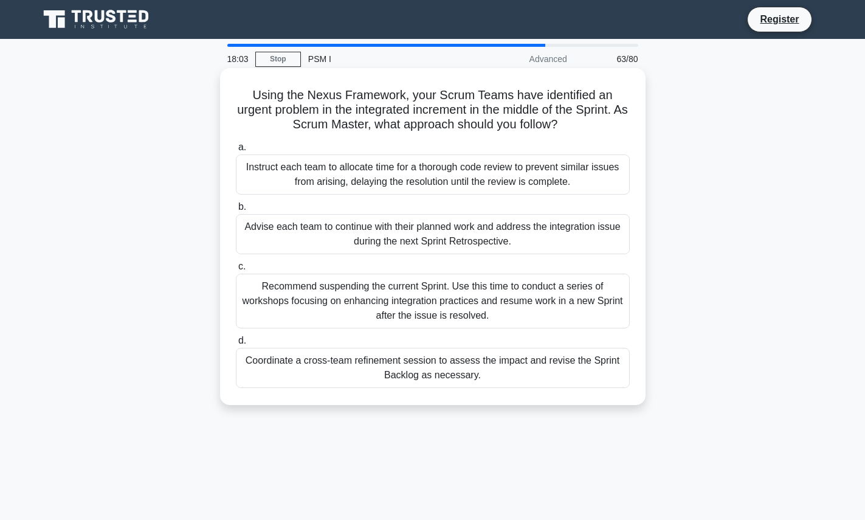
click at [585, 365] on div "Coordinate a cross-team refinement session to assess the impact and revise the …" at bounding box center [433, 368] width 394 height 40
click at [236, 345] on input "d. Coordinate a cross-team refinement session to assess the impact and revise t…" at bounding box center [236, 341] width 0 height 8
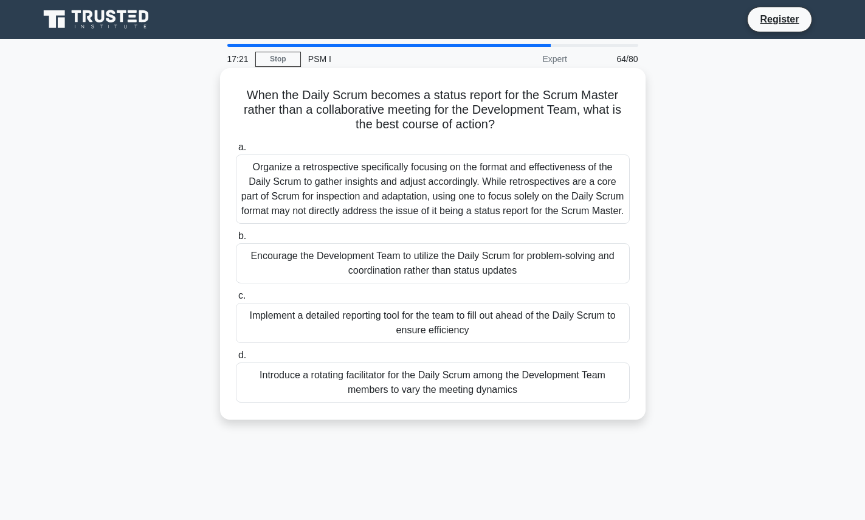
click at [515, 283] on div "Encourage the Development Team to utilize the Daily Scrum for problem-solving a…" at bounding box center [433, 263] width 394 height 40
click at [236, 240] on input "b. Encourage the Development Team to utilize the Daily Scrum for problem-solvin…" at bounding box center [236, 236] width 0 height 8
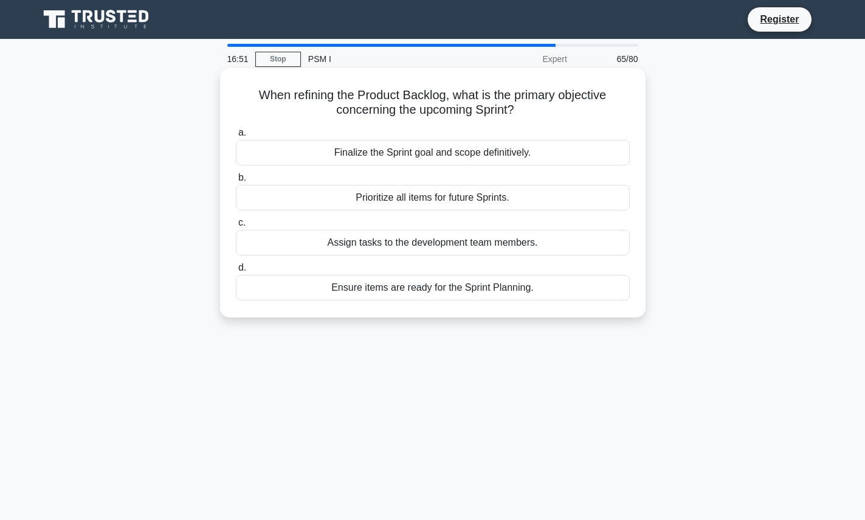
click at [502, 286] on div "Ensure items are ready for the Sprint Planning." at bounding box center [433, 288] width 394 height 26
click at [236, 272] on input "d. Ensure items are ready for the Sprint Planning." at bounding box center [236, 268] width 0 height 8
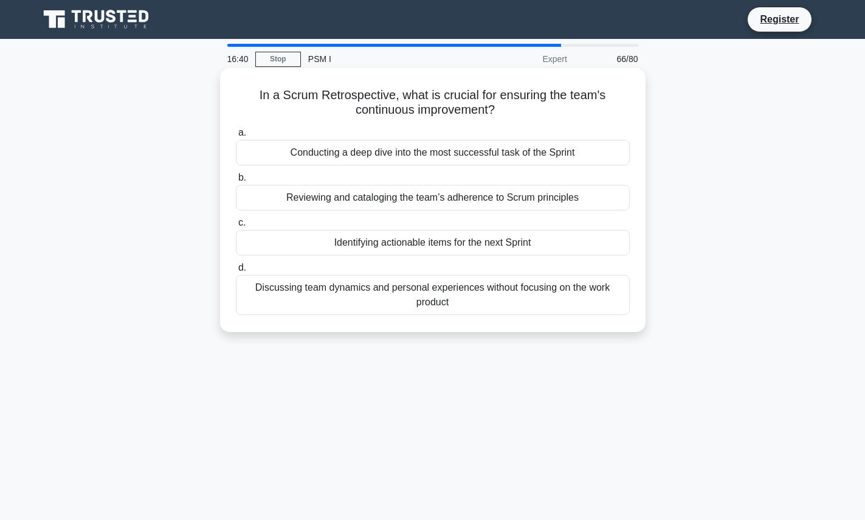
click at [578, 240] on div "Identifying actionable items for the next Sprint" at bounding box center [433, 243] width 394 height 26
click at [236, 227] on input "c. Identifying actionable items for the next Sprint" at bounding box center [236, 223] width 0 height 8
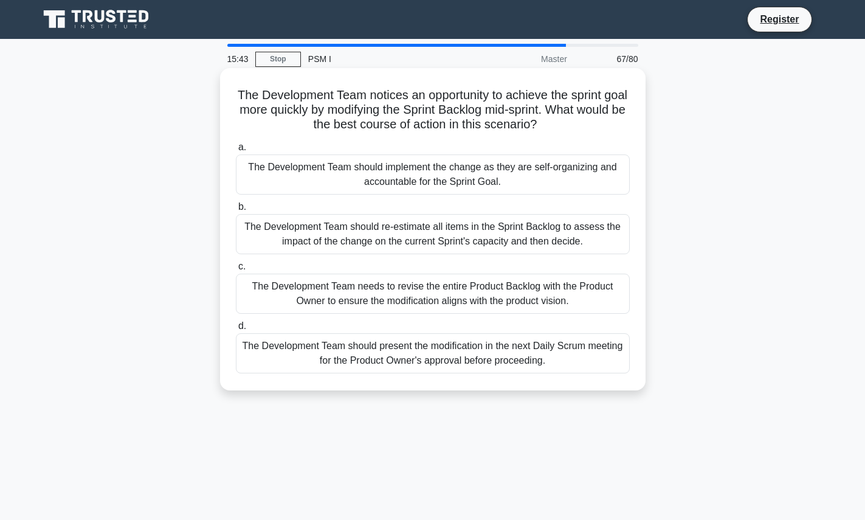
click at [555, 348] on div "The Development Team should present the modification in the next Daily Scrum me…" at bounding box center [433, 353] width 394 height 40
click at [236, 330] on input "d. The Development Team should present the modification in the next Daily Scrum…" at bounding box center [236, 326] width 0 height 8
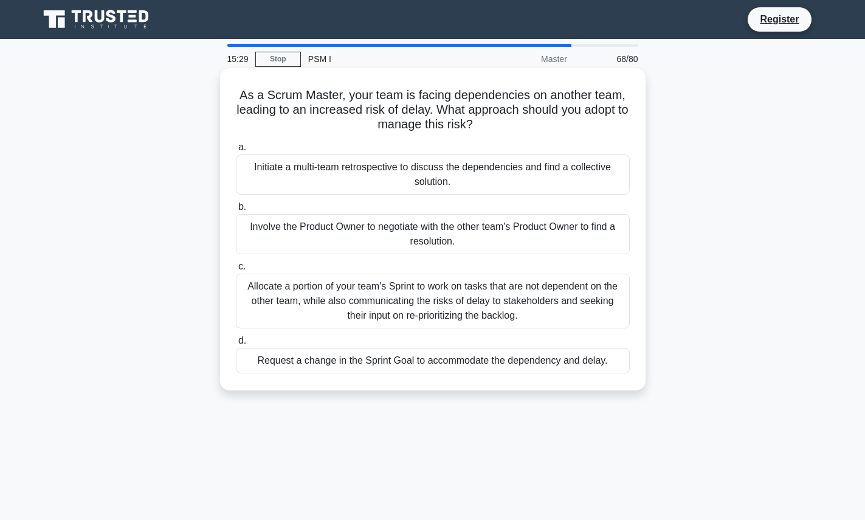
click at [512, 247] on div "Involve the Product Owner to negotiate with the other team's Product Owner to f…" at bounding box center [433, 234] width 394 height 40
click at [236, 211] on input "b. Involve the Product Owner to negotiate with the other team's Product Owner t…" at bounding box center [236, 207] width 0 height 8
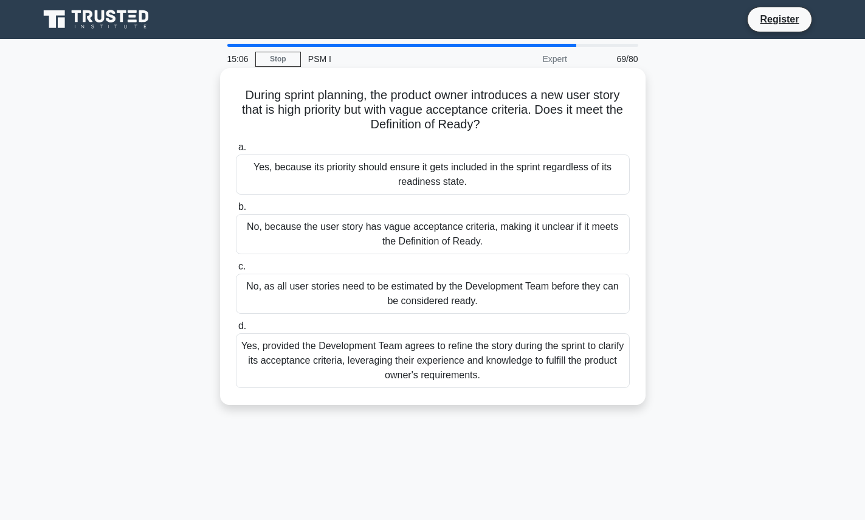
click at [573, 242] on div "No, because the user story has vague acceptance criteria, making it unclear if …" at bounding box center [433, 234] width 394 height 40
click at [236, 211] on input "b. No, because the user story has vague acceptance criteria, making it unclear …" at bounding box center [236, 207] width 0 height 8
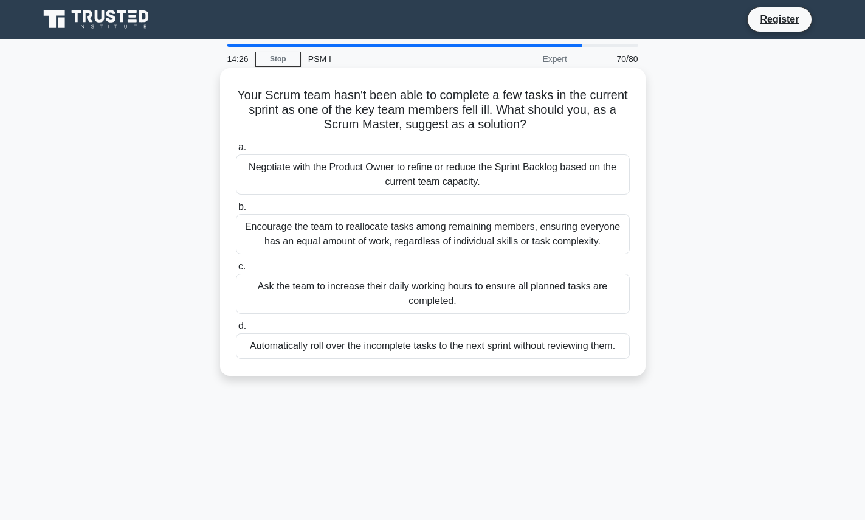
click at [511, 184] on div "Negotiate with the Product Owner to refine or reduce the Sprint Backlog based o…" at bounding box center [433, 174] width 394 height 40
click at [236, 151] on input "a. Negotiate with the Product Owner to refine or reduce the Sprint Backlog base…" at bounding box center [236, 147] width 0 height 8
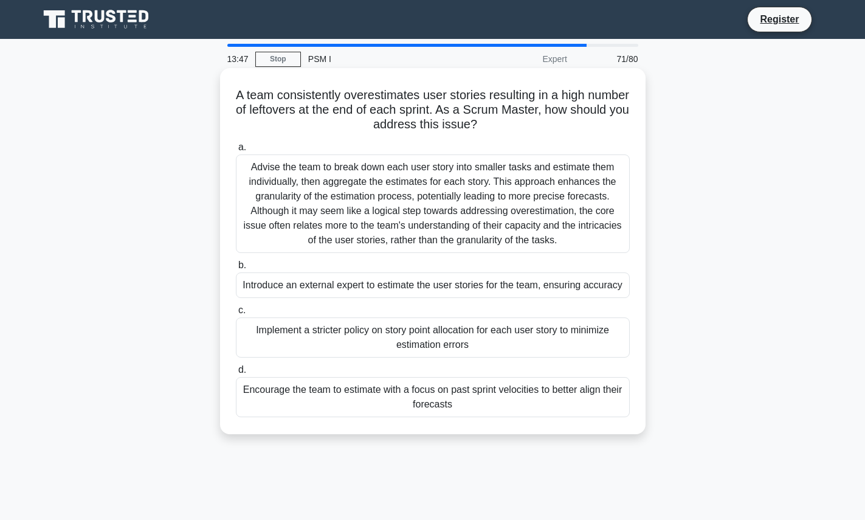
click at [416, 401] on div "Encourage the team to estimate with a focus on past sprint velocities to better…" at bounding box center [433, 397] width 394 height 40
click at [236, 374] on input "d. Encourage the team to estimate with a focus on past sprint velocities to bet…" at bounding box center [236, 370] width 0 height 8
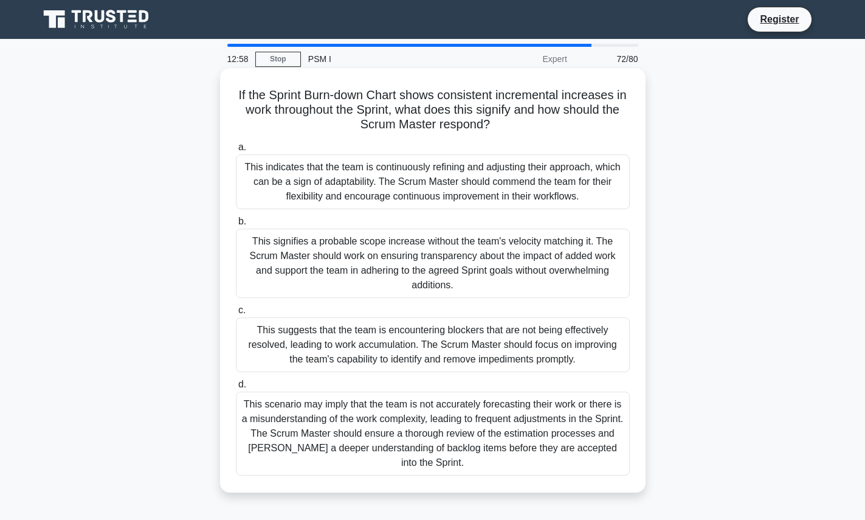
click at [505, 278] on div "This signifies a probable scope increase without the team's velocity matching i…" at bounding box center [433, 263] width 394 height 69
click at [236, 226] on input "b. This signifies a probable scope increase without the team's velocity matchin…" at bounding box center [236, 222] width 0 height 8
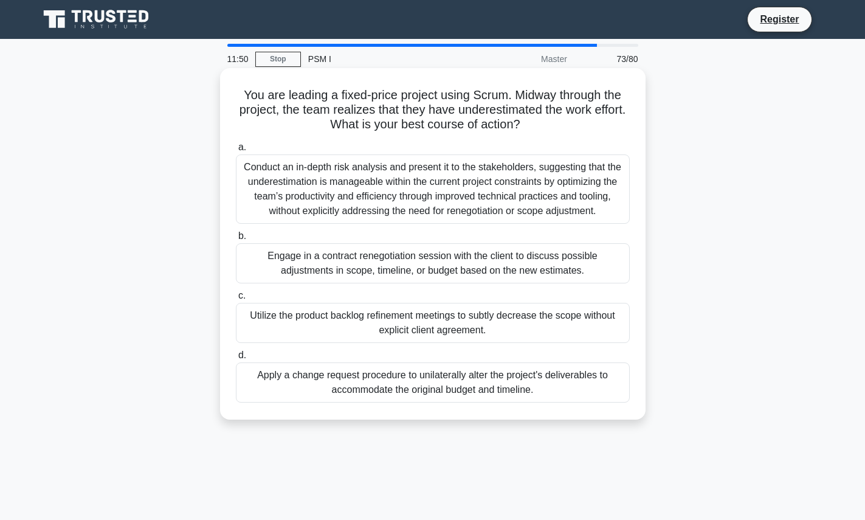
click at [540, 195] on div "Conduct an in-depth risk analysis and present it to the stakeholders, suggestin…" at bounding box center [433, 188] width 394 height 69
click at [236, 151] on input "a. Conduct an in-depth risk analysis and present it to the stakeholders, sugges…" at bounding box center [236, 147] width 0 height 8
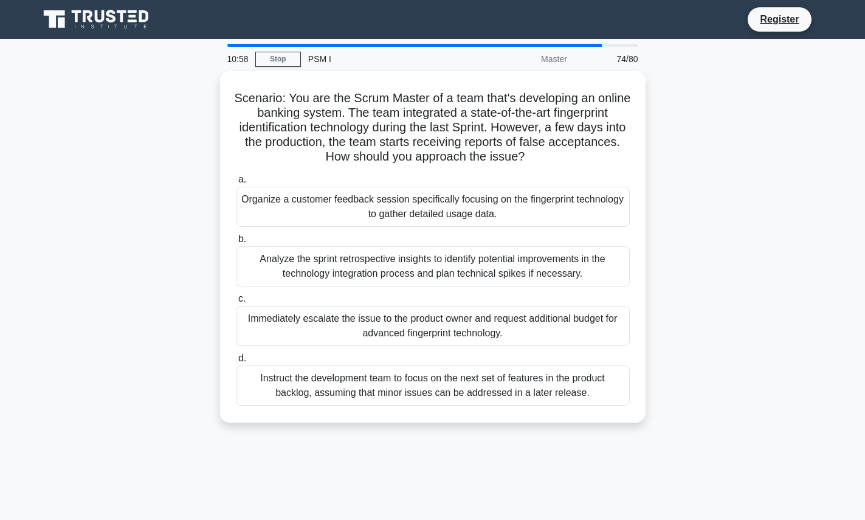
click at [540, 195] on div "Organize a customer feedback session specifically focusing on the fingerprint t…" at bounding box center [433, 207] width 394 height 40
click at [236, 184] on input "a. Organize a customer feedback session specifically focusing on the fingerprin…" at bounding box center [236, 180] width 0 height 8
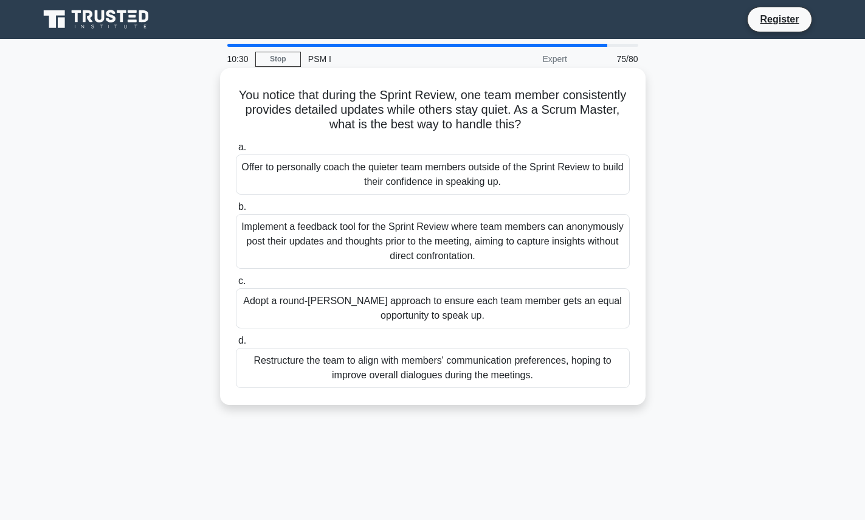
click at [523, 260] on div "Implement a feedback tool for the Sprint Review where team members can anonymou…" at bounding box center [433, 241] width 394 height 55
click at [236, 211] on input "b. Implement a feedback tool for the Sprint Review where team members can anony…" at bounding box center [236, 207] width 0 height 8
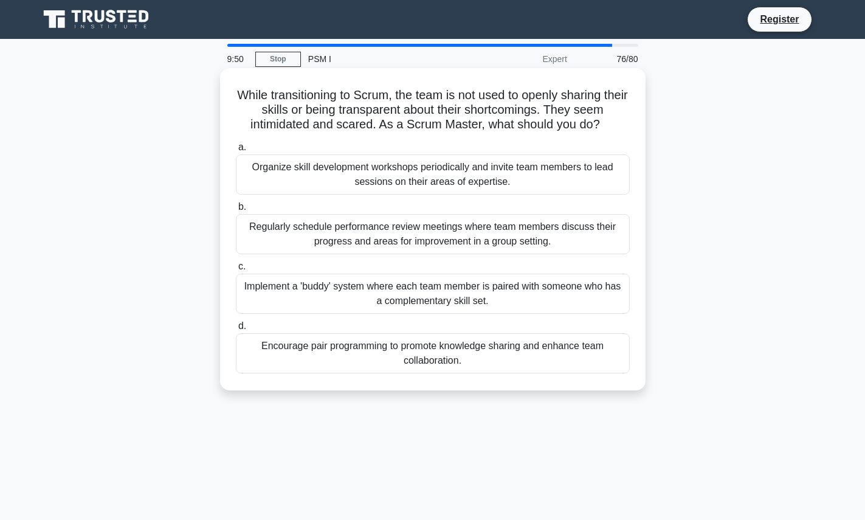
click at [426, 183] on div "Organize skill development workshops periodically and invite team members to le…" at bounding box center [433, 174] width 394 height 40
click at [236, 151] on input "a. Organize skill development workshops periodically and invite team members to…" at bounding box center [236, 147] width 0 height 8
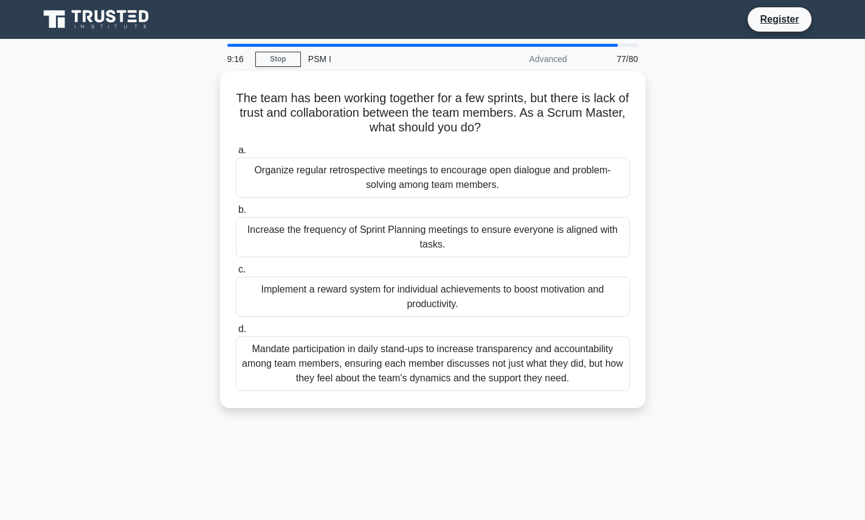
click at [426, 183] on div "Organize regular retrospective meetings to encourage open dialogue and problem-…" at bounding box center [433, 177] width 394 height 40
click at [236, 154] on input "a. Organize regular retrospective meetings to encourage open dialogue and probl…" at bounding box center [236, 151] width 0 height 8
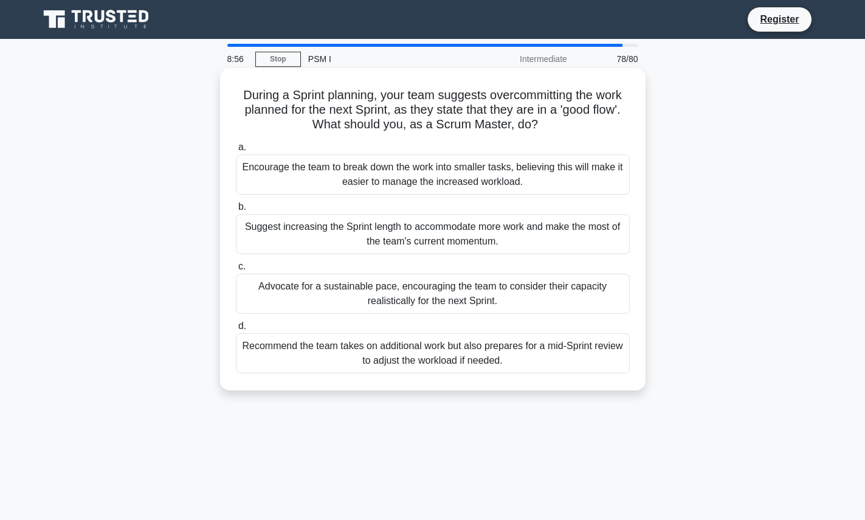
click at [523, 293] on div "Advocate for a sustainable pace, encouraging the team to consider their capacit…" at bounding box center [433, 294] width 394 height 40
click at [236, 271] on input "c. Advocate for a sustainable pace, encouraging the team to consider their capa…" at bounding box center [236, 267] width 0 height 8
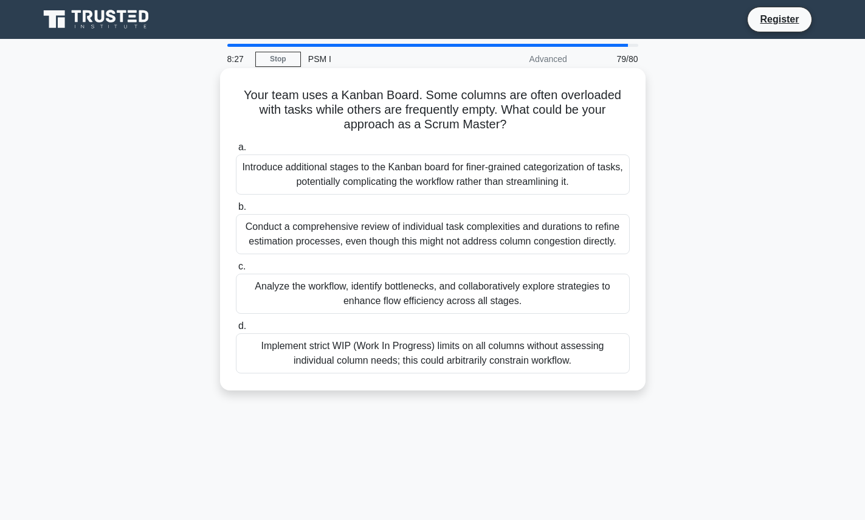
click at [416, 300] on div "Analyze the workflow, identify bottlenecks, and collaboratively explore strateg…" at bounding box center [433, 294] width 394 height 40
click at [236, 271] on input "c. Analyze the workflow, identify bottlenecks, and collaboratively explore stra…" at bounding box center [236, 267] width 0 height 8
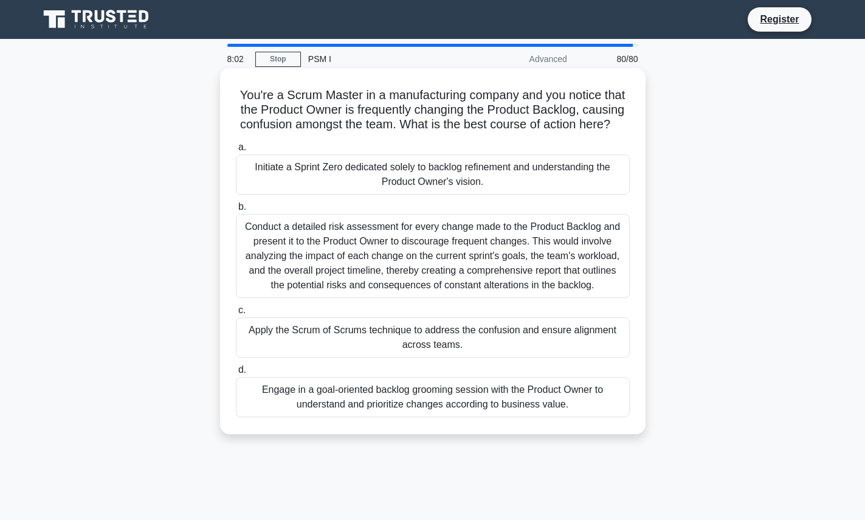
click at [440, 165] on div "Initiate a Sprint Zero dedicated solely to backlog refinement and understanding…" at bounding box center [433, 174] width 394 height 40
click at [236, 151] on input "a. Initiate a Sprint Zero dedicated solely to backlog refinement and understand…" at bounding box center [236, 147] width 0 height 8
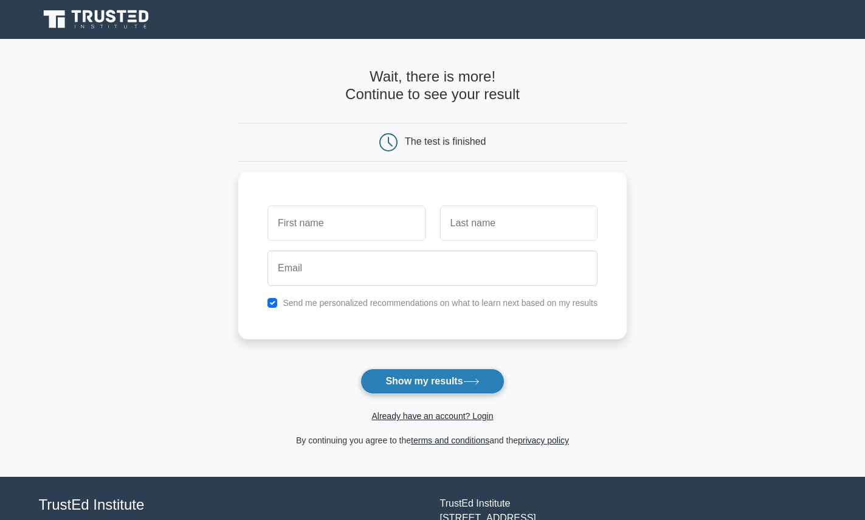
click at [477, 378] on button "Show my results" at bounding box center [431, 381] width 143 height 26
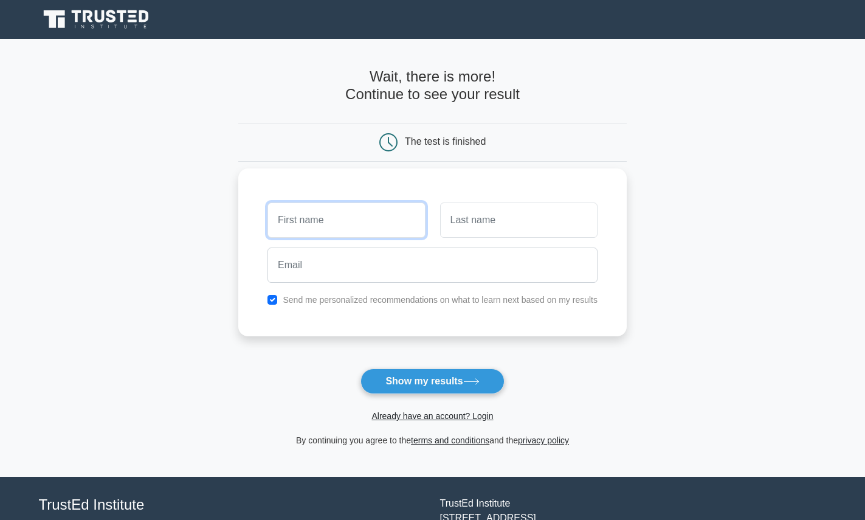
click at [288, 225] on input "text" at bounding box center [345, 219] width 157 height 35
type input "Joe"
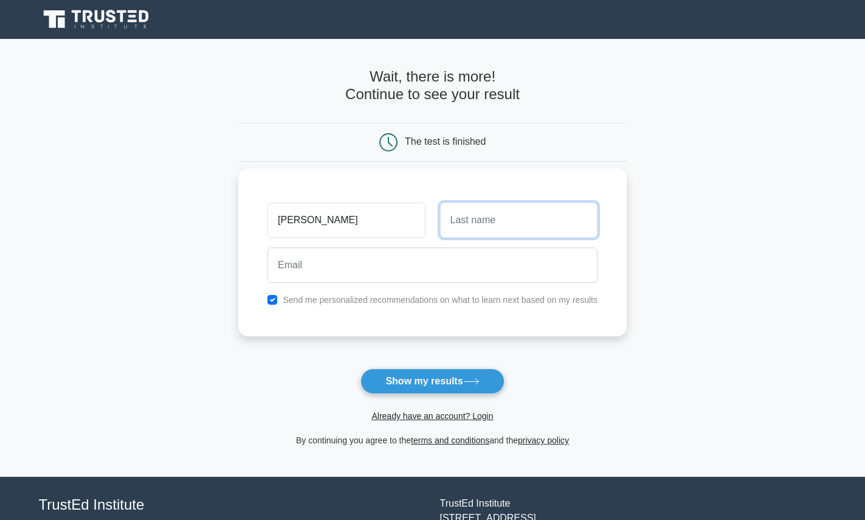
click at [473, 222] on input "text" at bounding box center [518, 219] width 157 height 35
type input "Capewell"
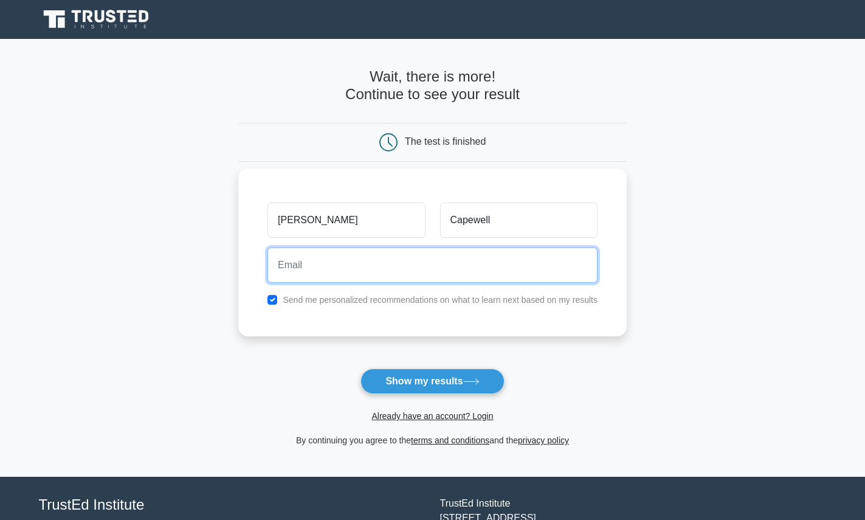
click at [439, 260] on input "email" at bounding box center [432, 264] width 330 height 35
type input "capewell123@hotmail.com"
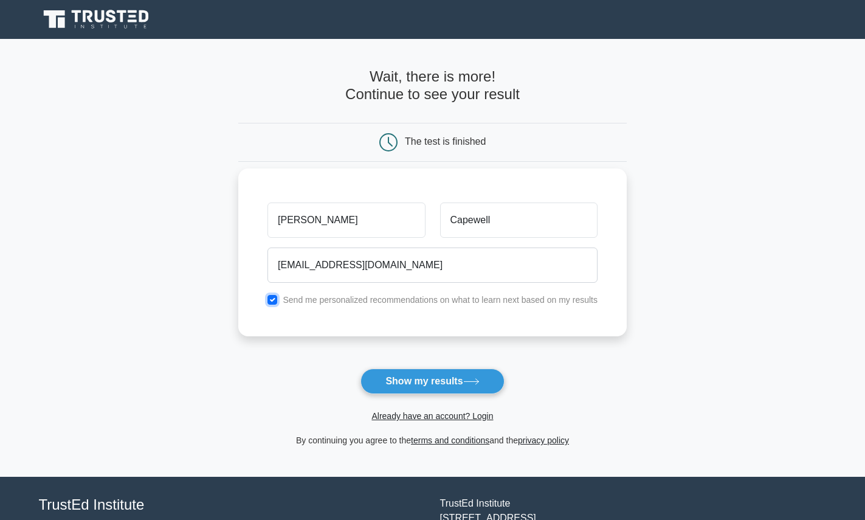
click at [274, 300] on input "checkbox" at bounding box center [272, 300] width 10 height 10
checkbox input "false"
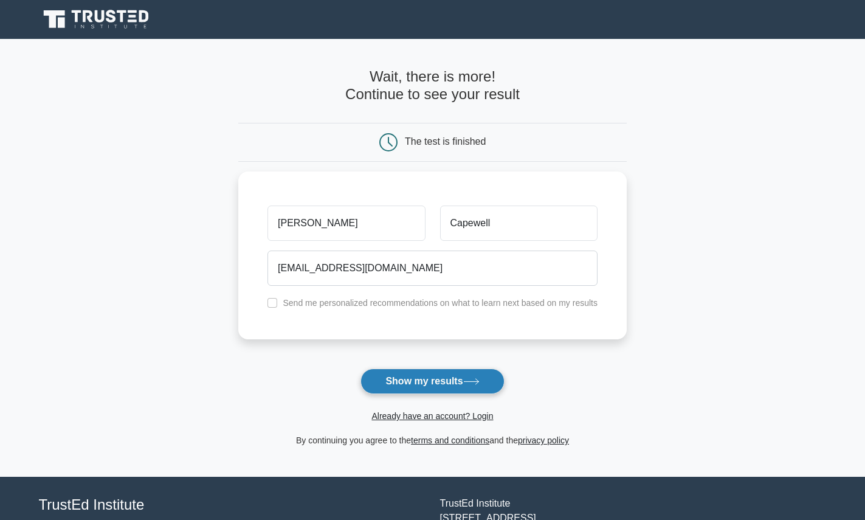
click at [424, 385] on button "Show my results" at bounding box center [431, 381] width 143 height 26
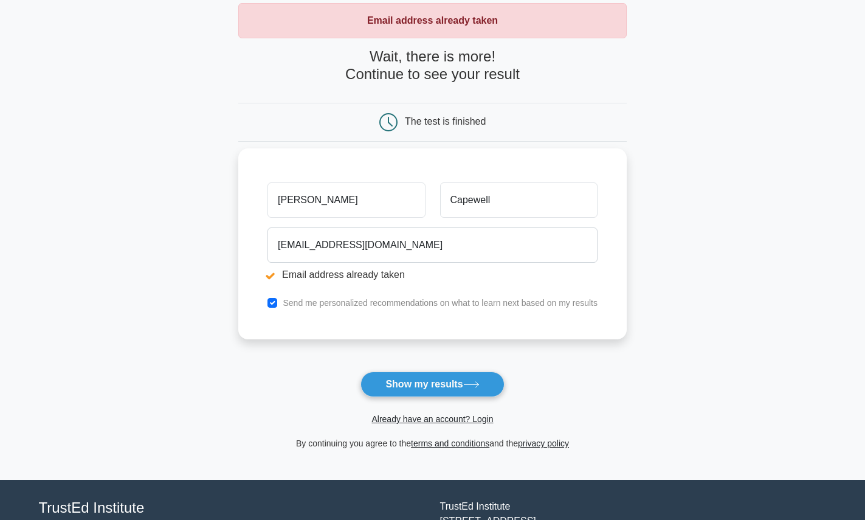
scroll to position [159, 0]
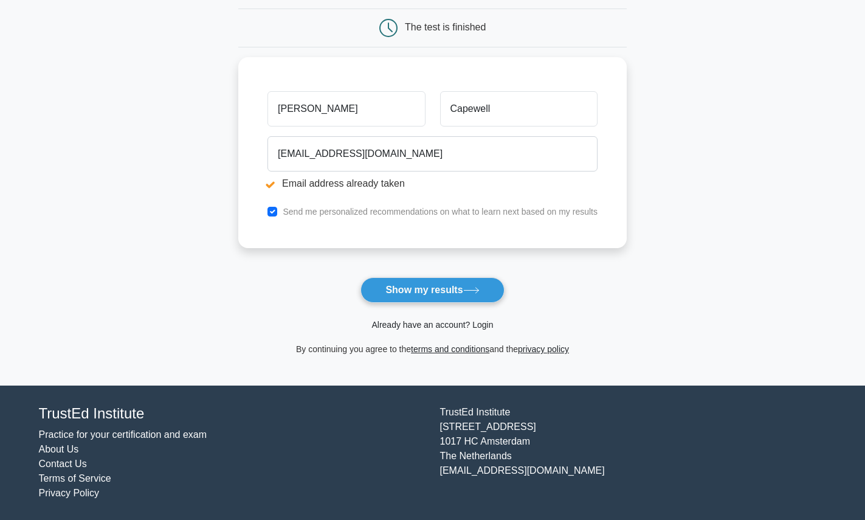
click at [469, 328] on link "Already have an account? Login" at bounding box center [432, 325] width 122 height 10
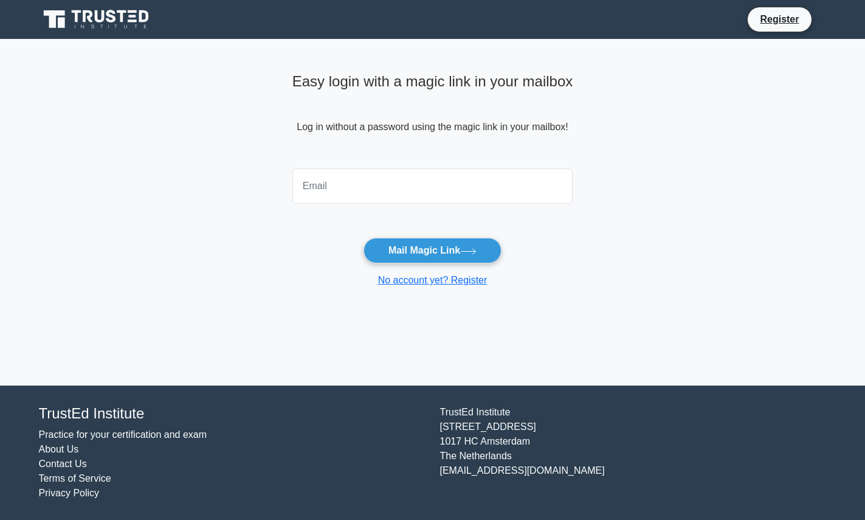
click at [458, 194] on input "email" at bounding box center [432, 185] width 281 height 35
type input "capewell123@hotmail.com"
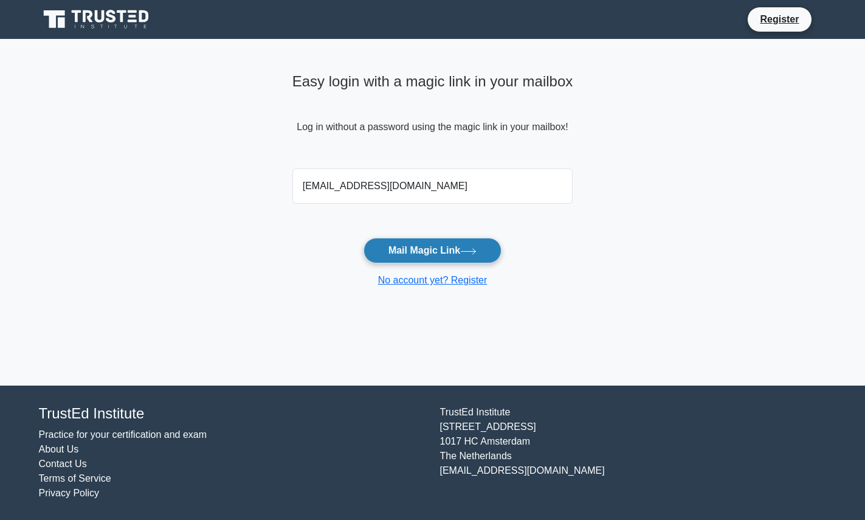
click at [477, 249] on icon at bounding box center [468, 251] width 16 height 7
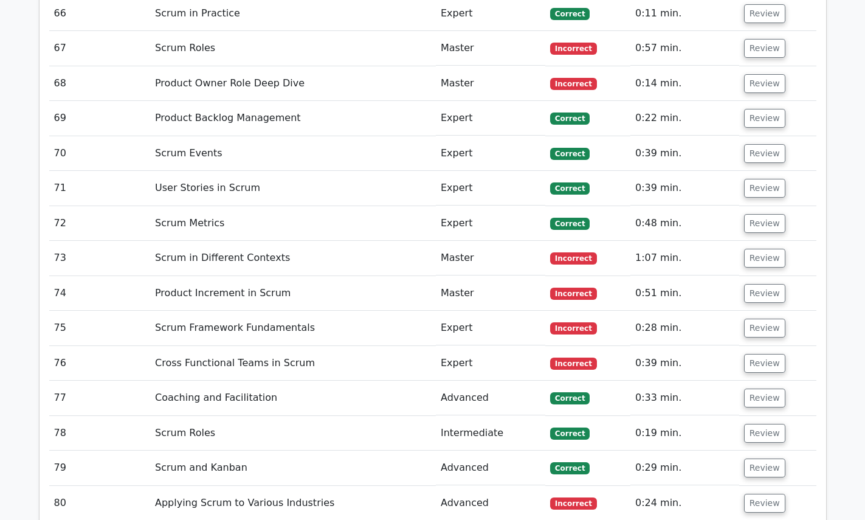
scroll to position [4418, 0]
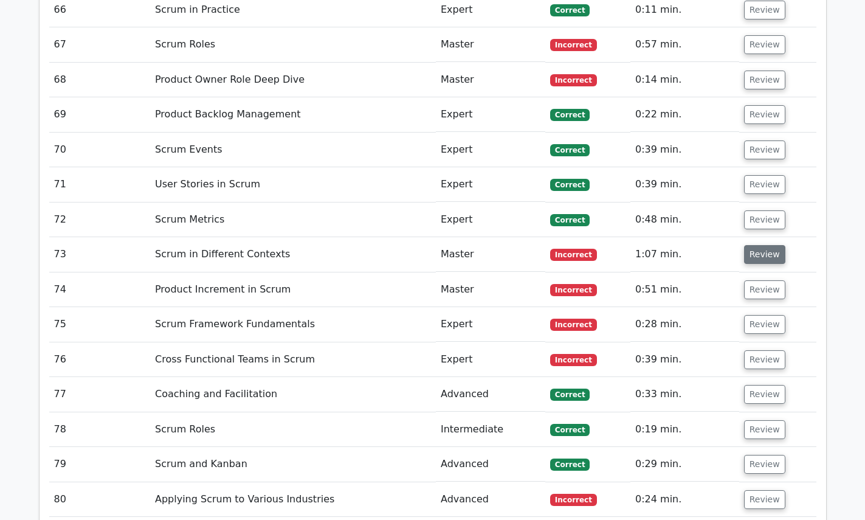
click at [773, 245] on button "Review" at bounding box center [764, 254] width 41 height 19
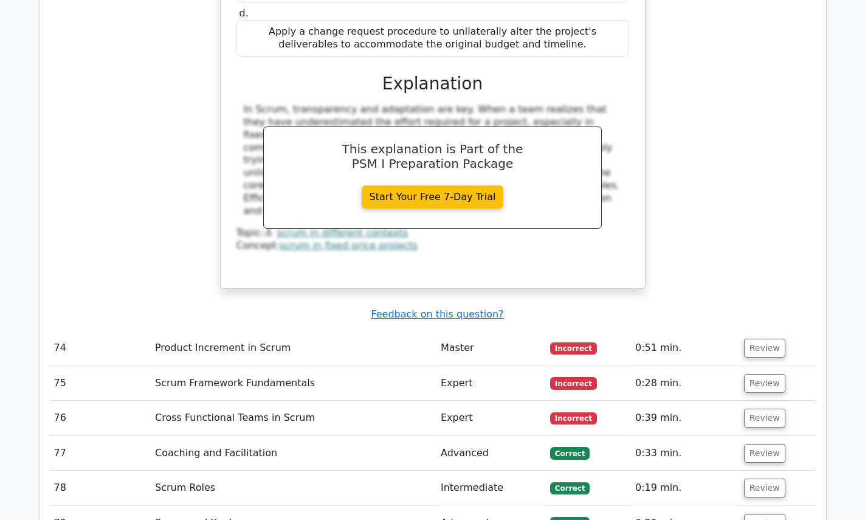
scroll to position [5066, 0]
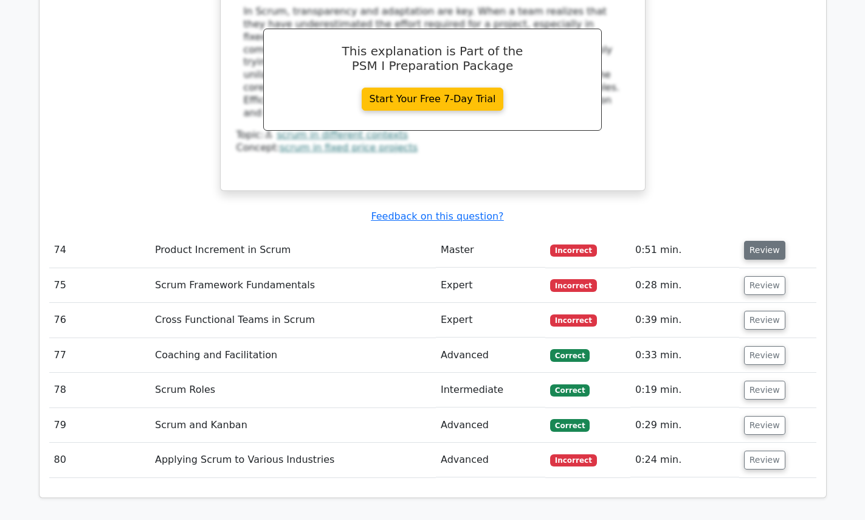
click at [762, 241] on button "Review" at bounding box center [764, 250] width 41 height 19
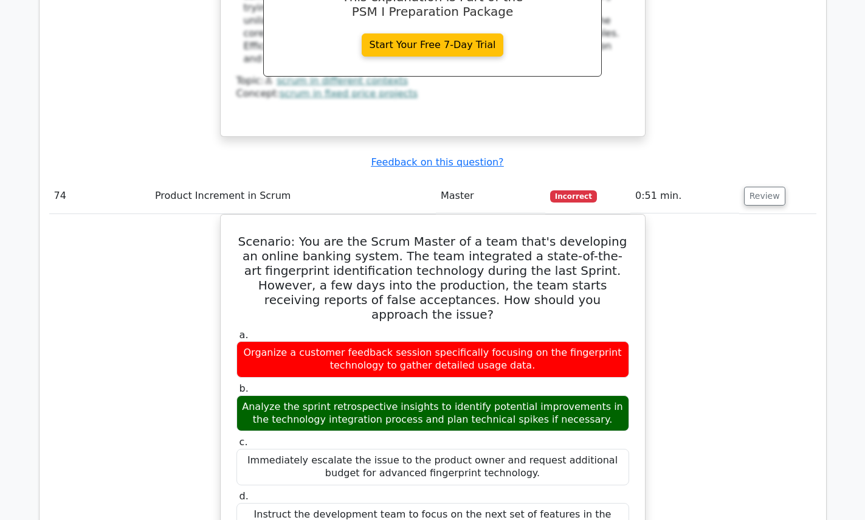
scroll to position [5121, 0]
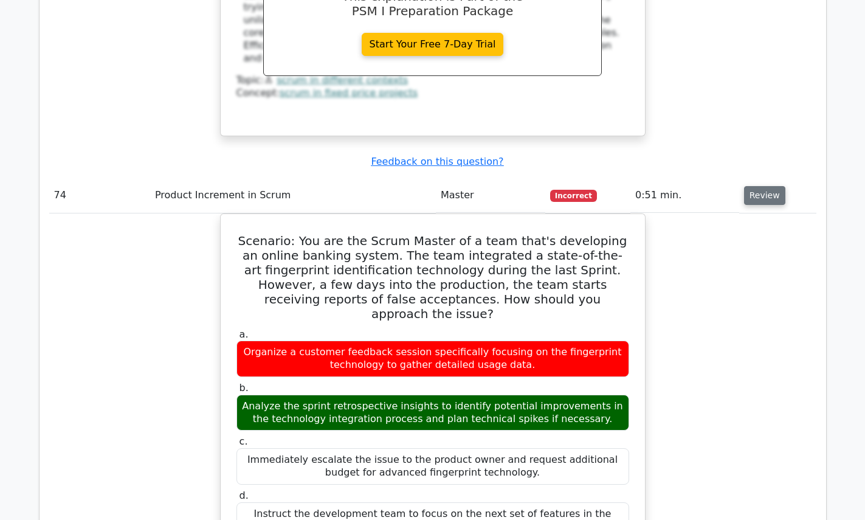
click at [752, 186] on button "Review" at bounding box center [764, 195] width 41 height 19
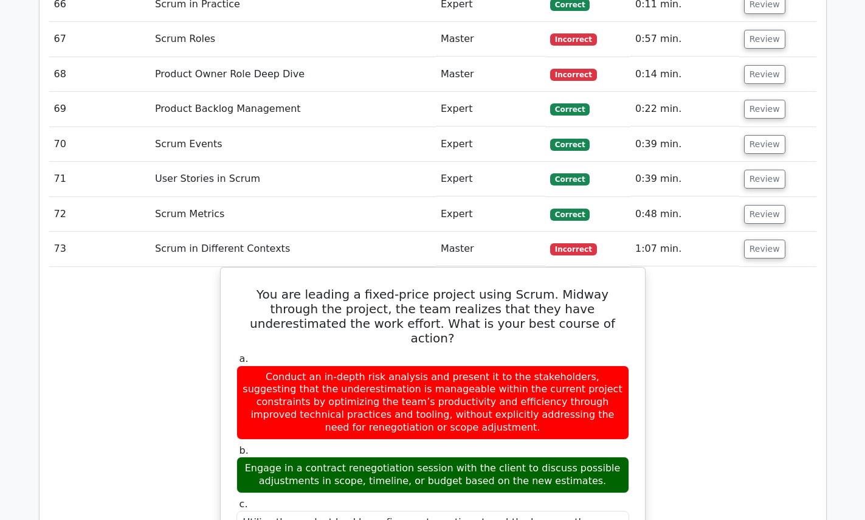
scroll to position [4331, 0]
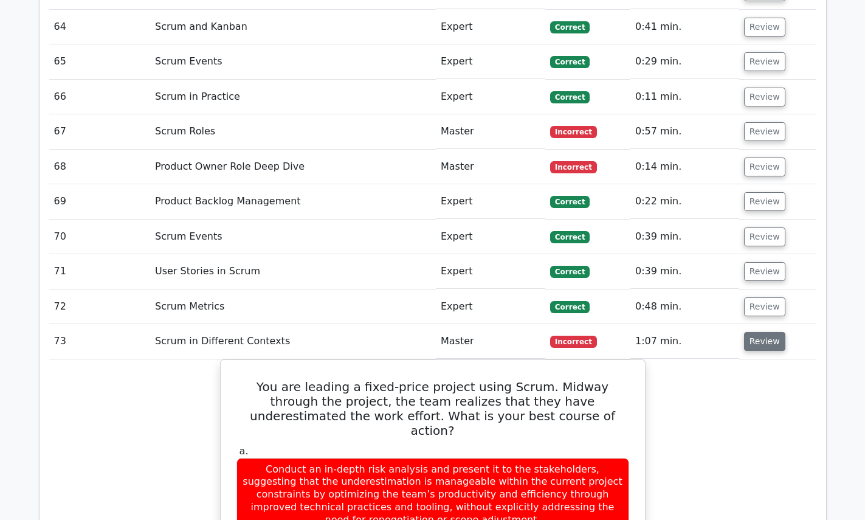
click at [767, 332] on button "Review" at bounding box center [764, 341] width 41 height 19
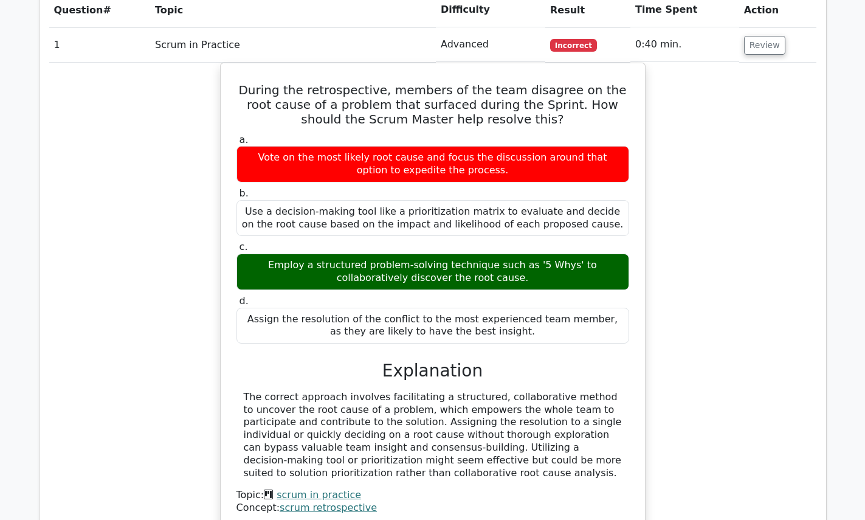
scroll to position [1506, 0]
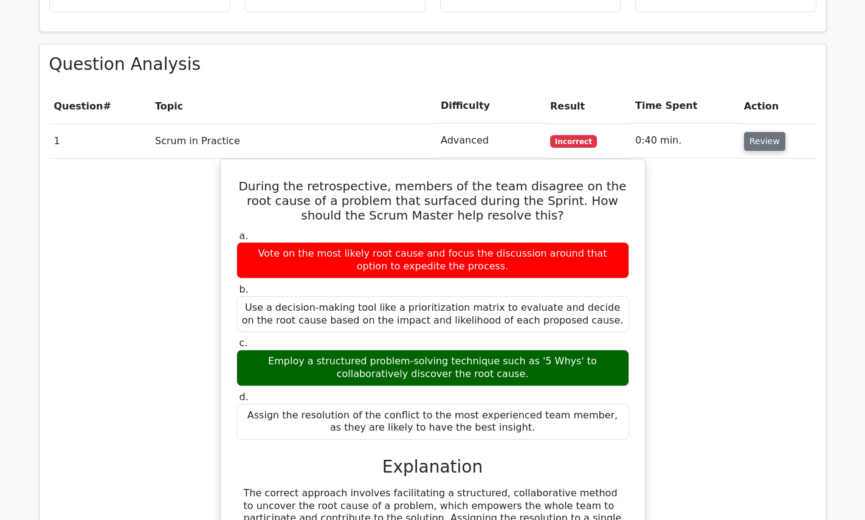
click at [763, 132] on button "Review" at bounding box center [764, 141] width 41 height 19
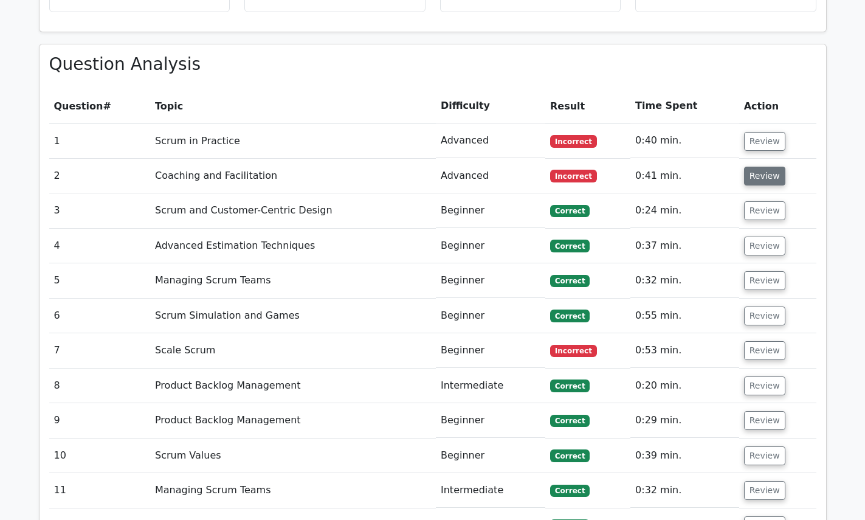
click at [760, 167] on button "Review" at bounding box center [764, 176] width 41 height 19
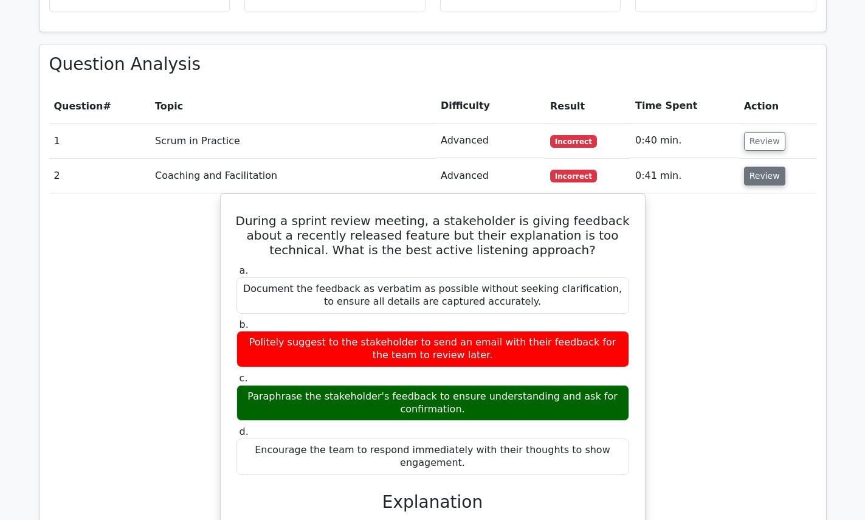
click at [760, 167] on button "Review" at bounding box center [764, 176] width 41 height 19
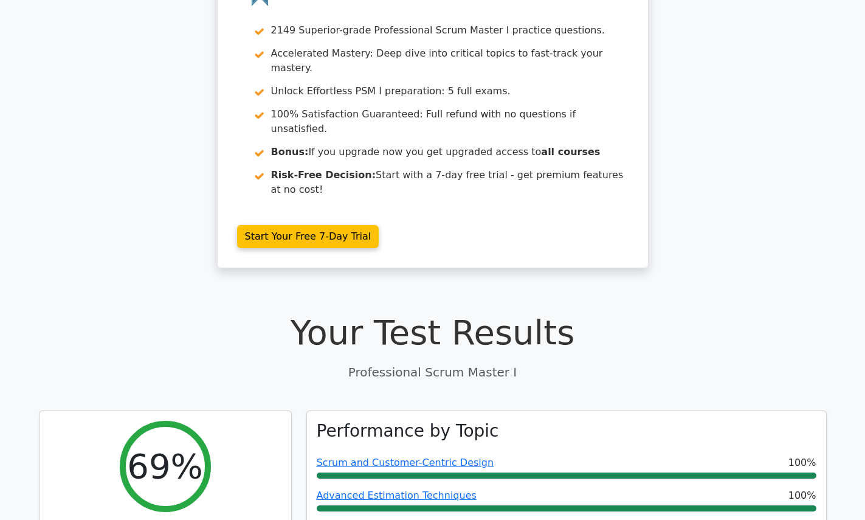
scroll to position [0, 0]
